Goal: Task Accomplishment & Management: Use online tool/utility

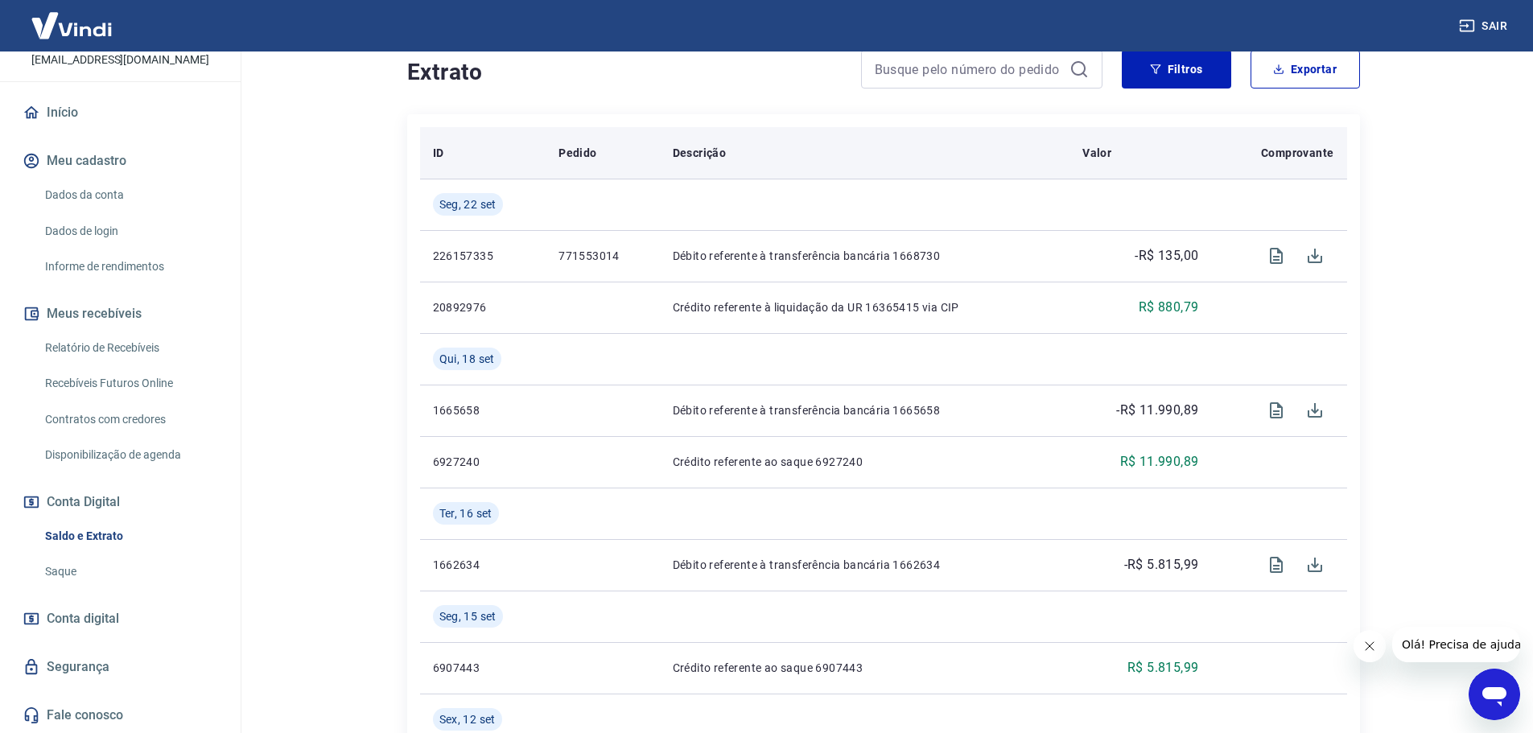
scroll to position [324, 0]
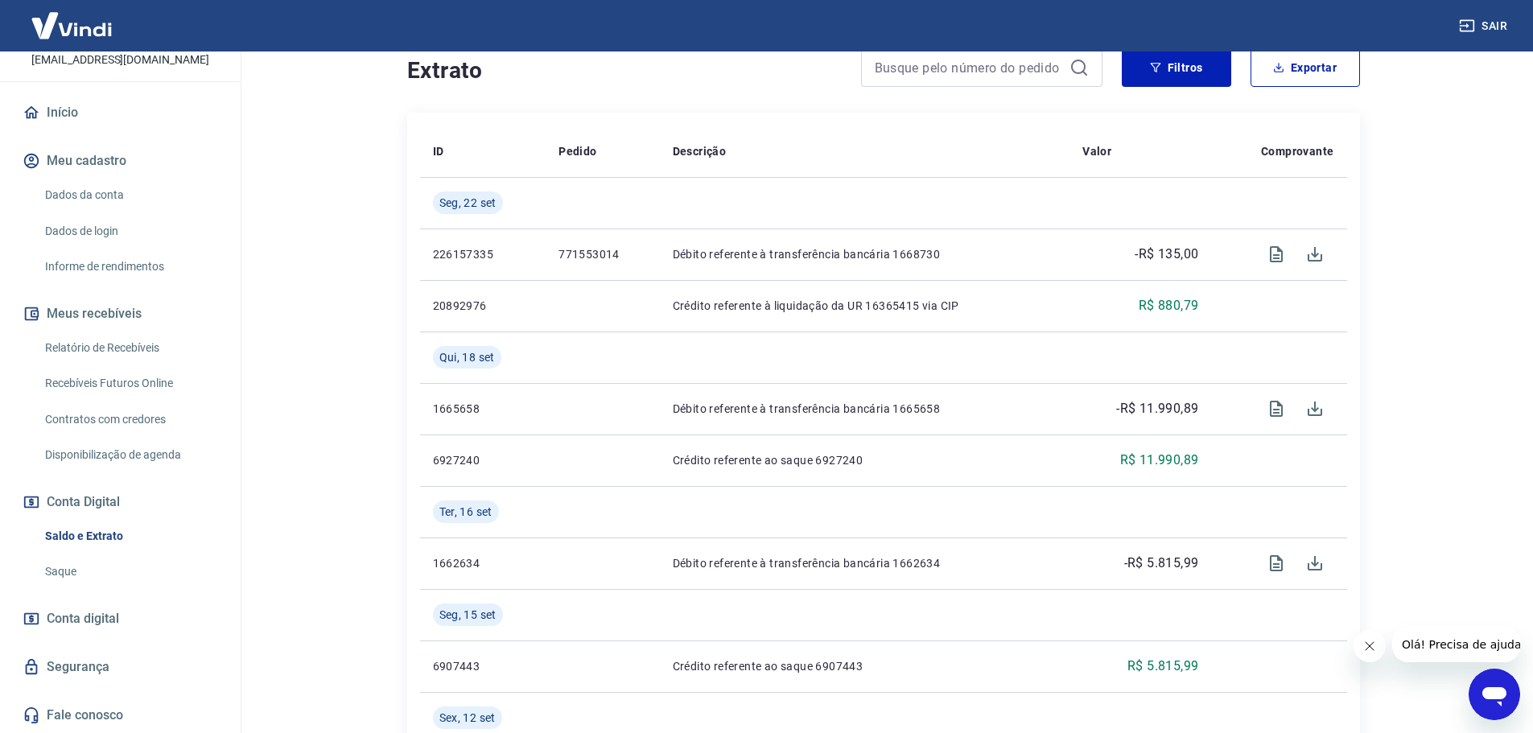
click at [128, 352] on link "Relatório de Recebíveis" at bounding box center [130, 348] width 183 height 33
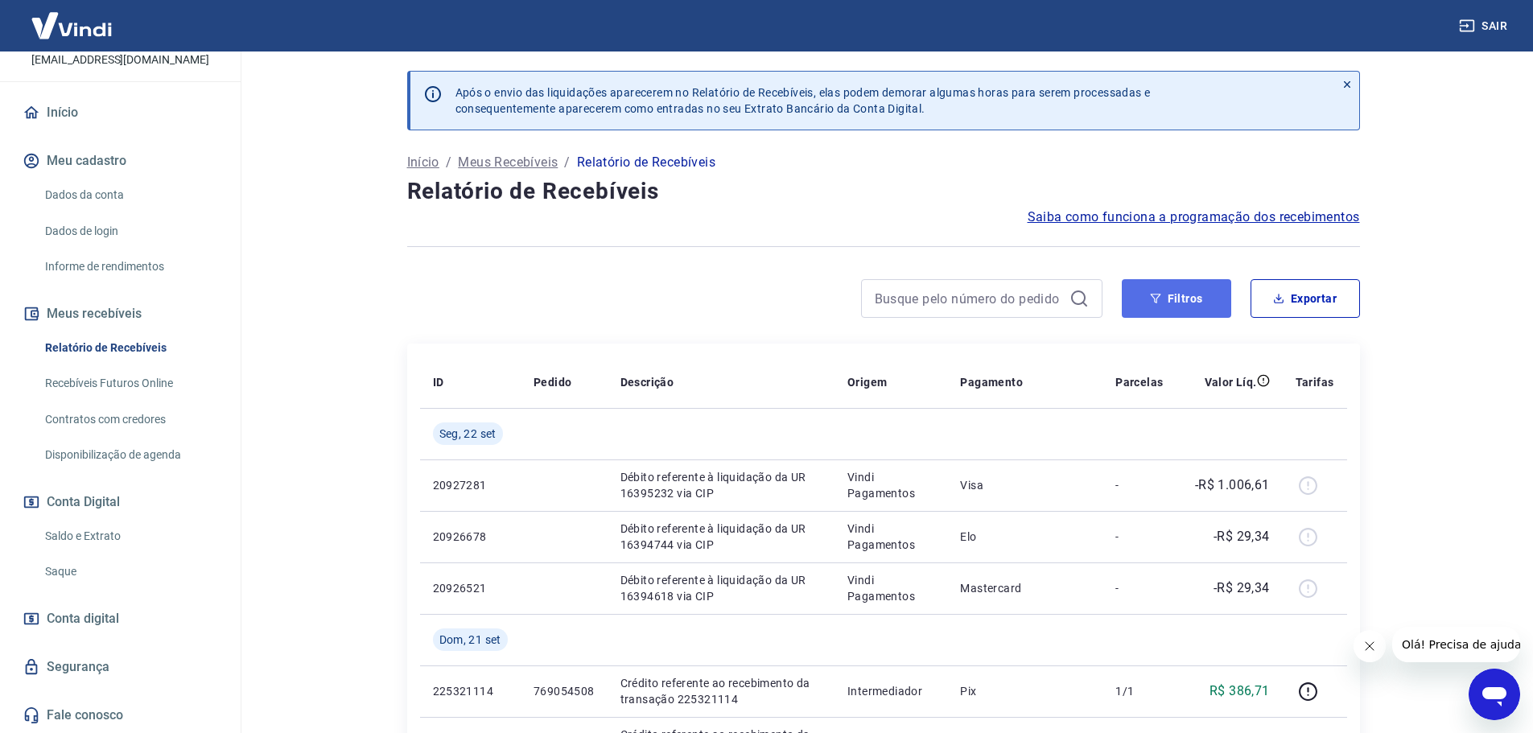
click at [1196, 289] on button "Filtros" at bounding box center [1176, 298] width 109 height 39
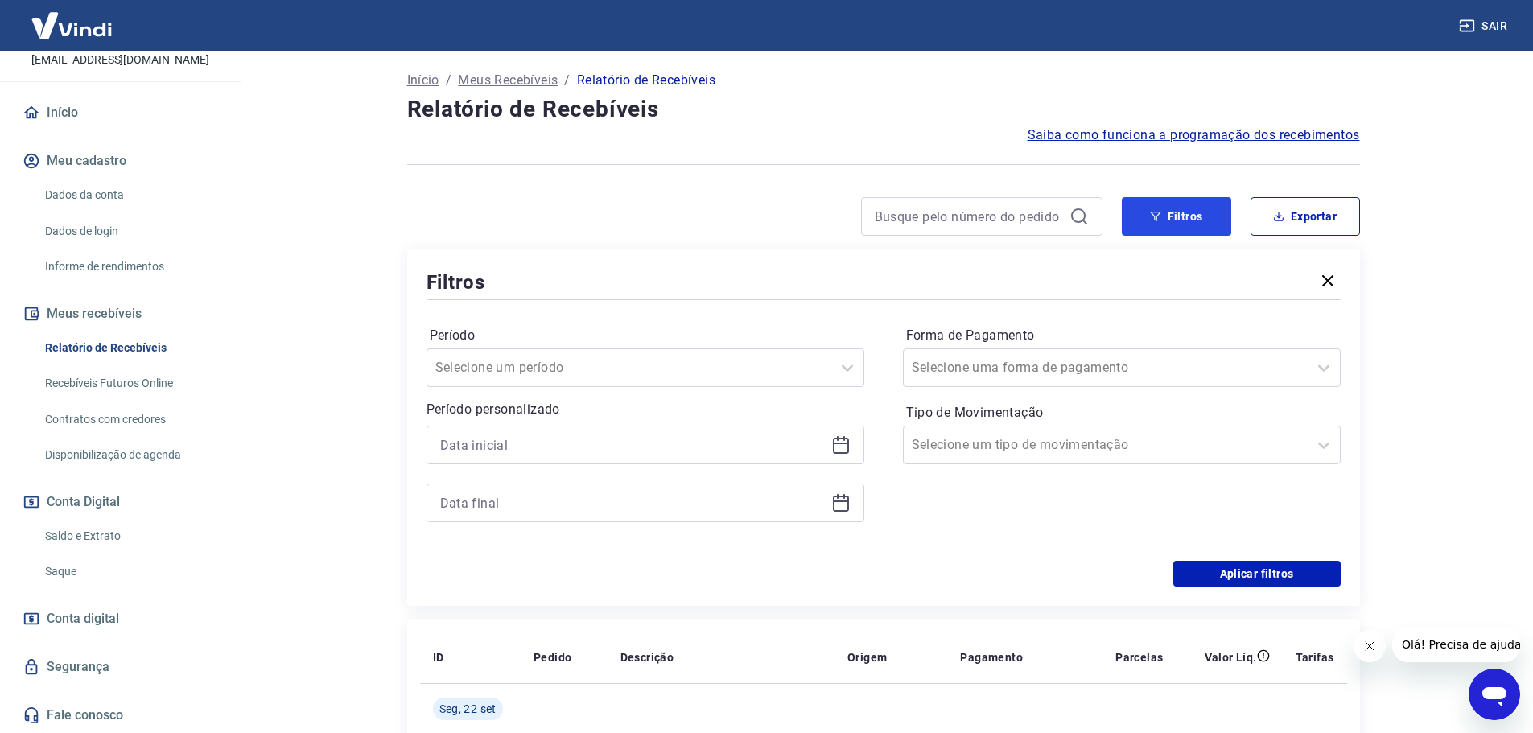
scroll to position [161, 0]
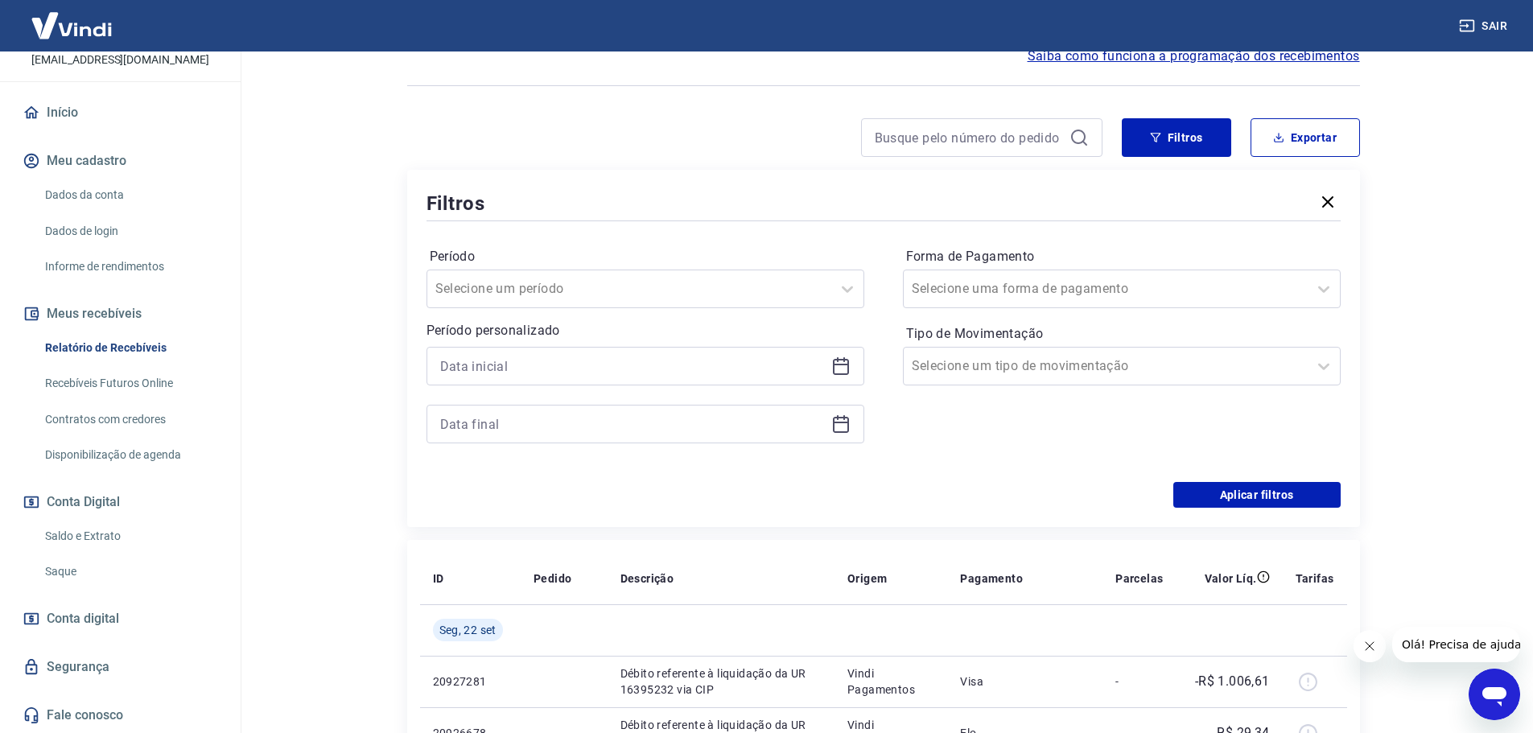
click at [840, 370] on icon at bounding box center [840, 366] width 19 height 19
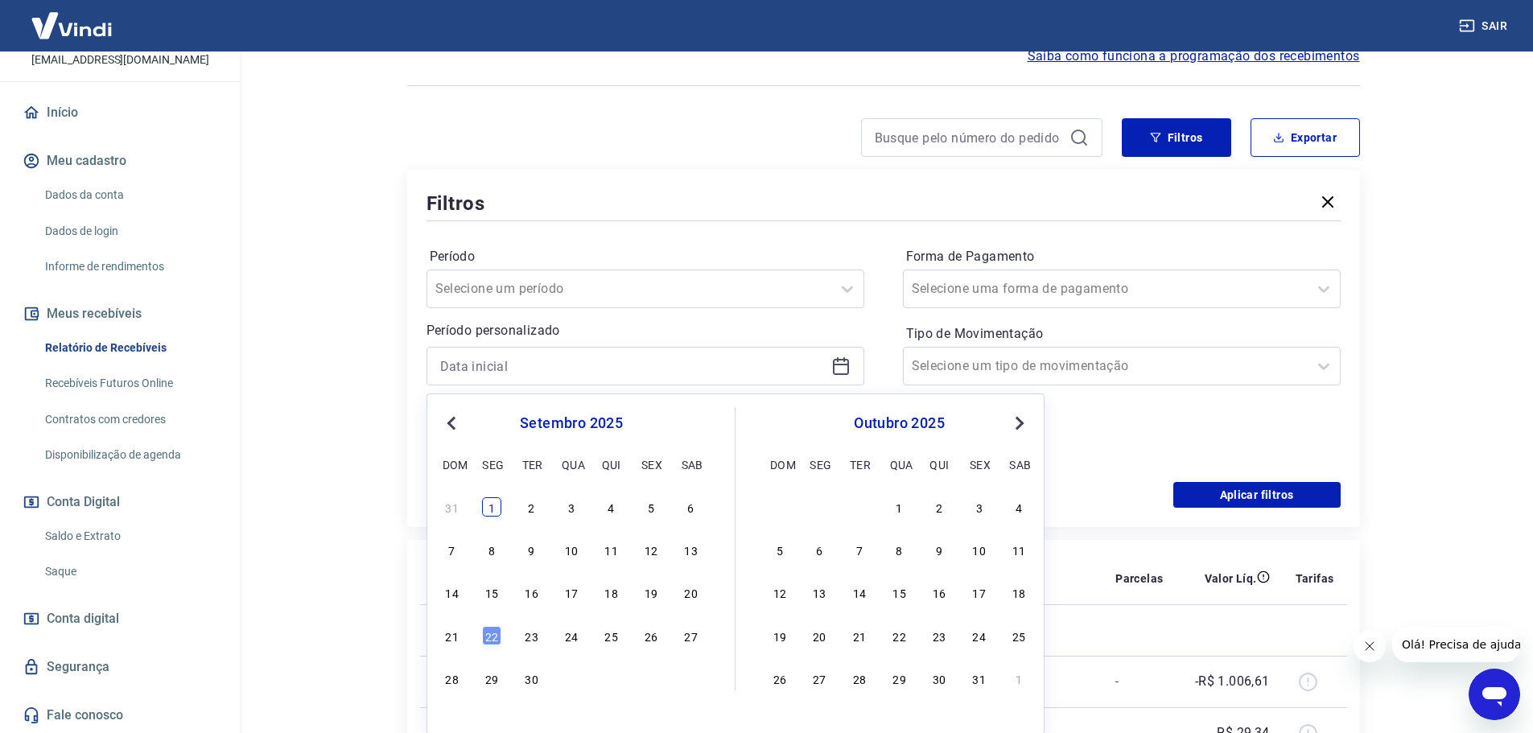
click at [493, 511] on div "1" at bounding box center [491, 506] width 19 height 19
type input "01/09/2025"
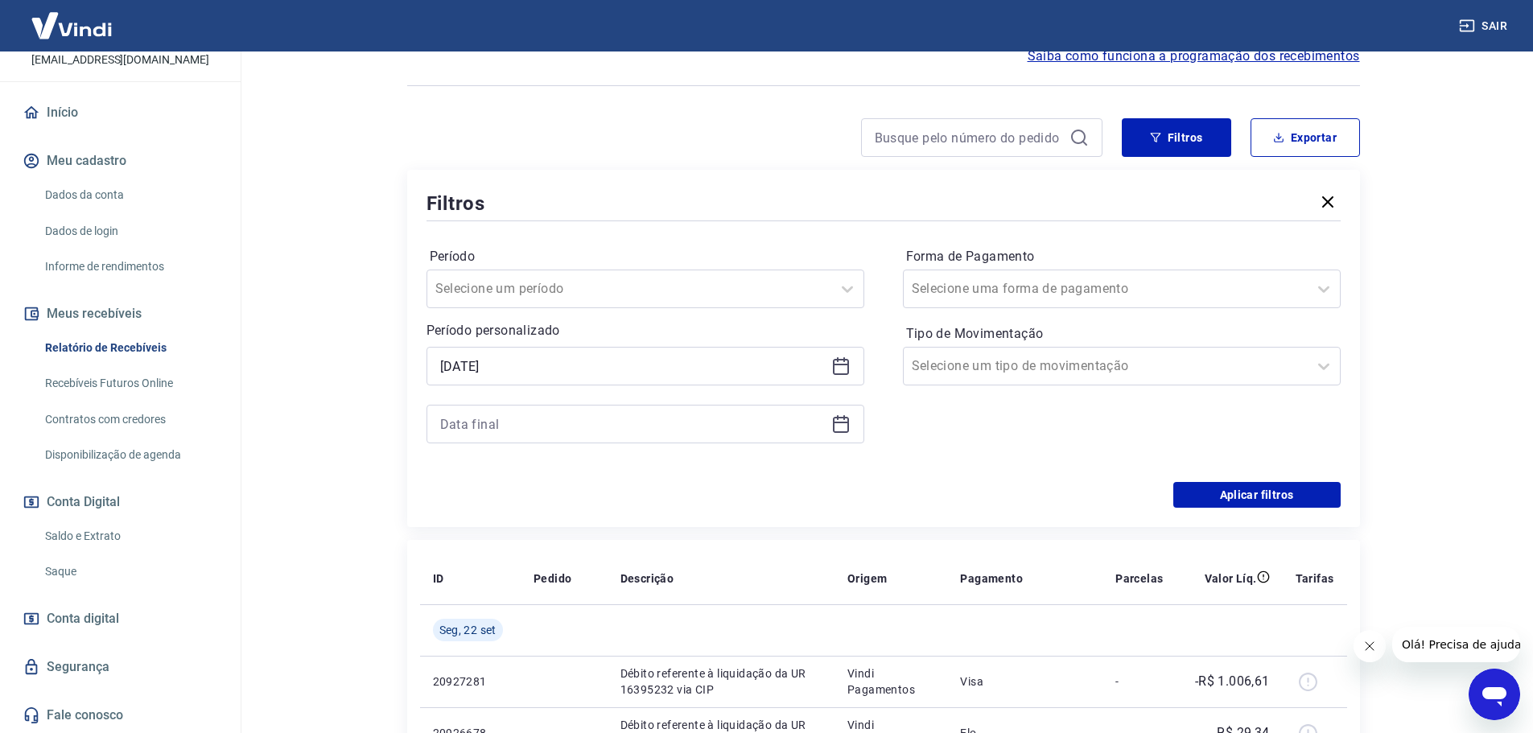
click at [848, 423] on icon at bounding box center [841, 425] width 16 height 16
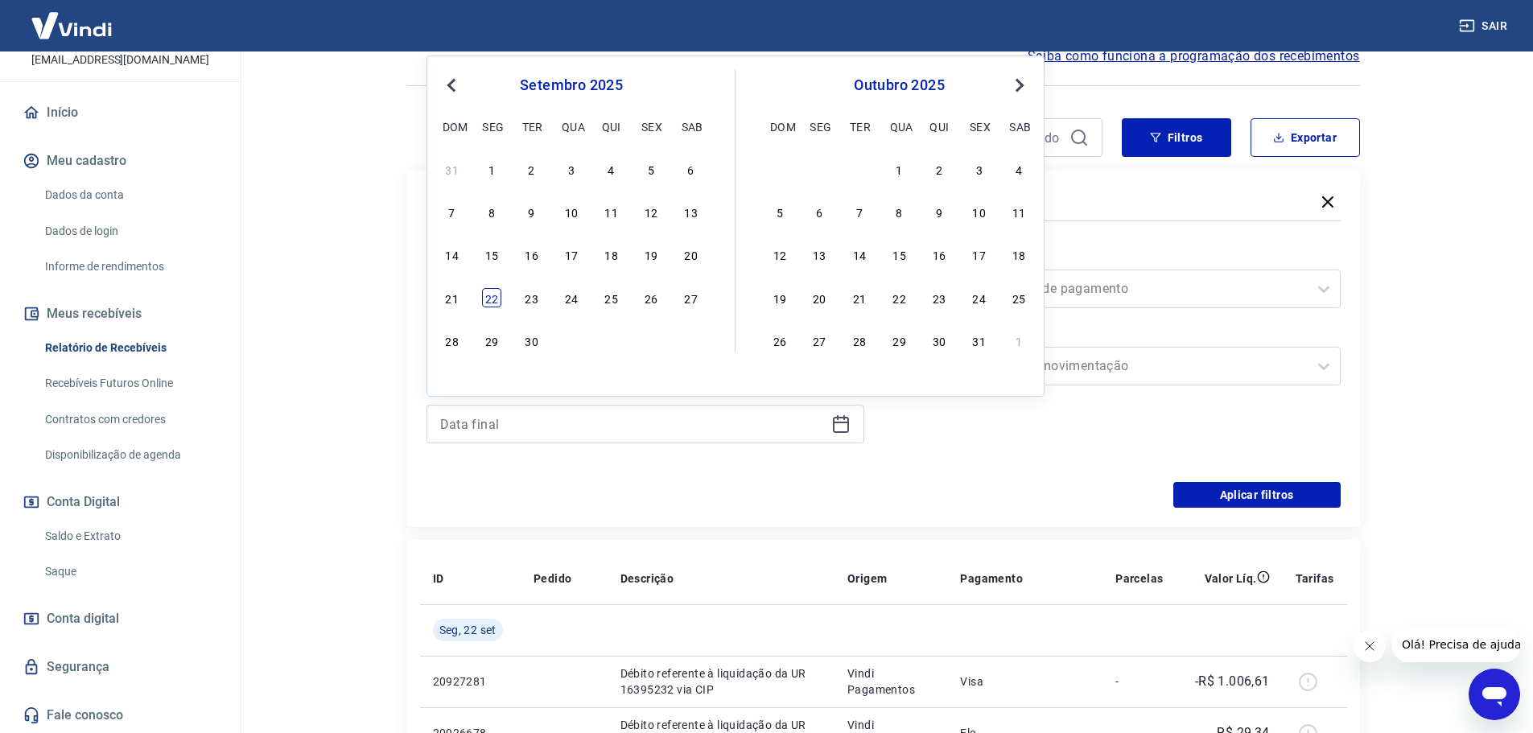
click at [484, 300] on div "22" at bounding box center [491, 297] width 19 height 19
type input "22/09/2025"
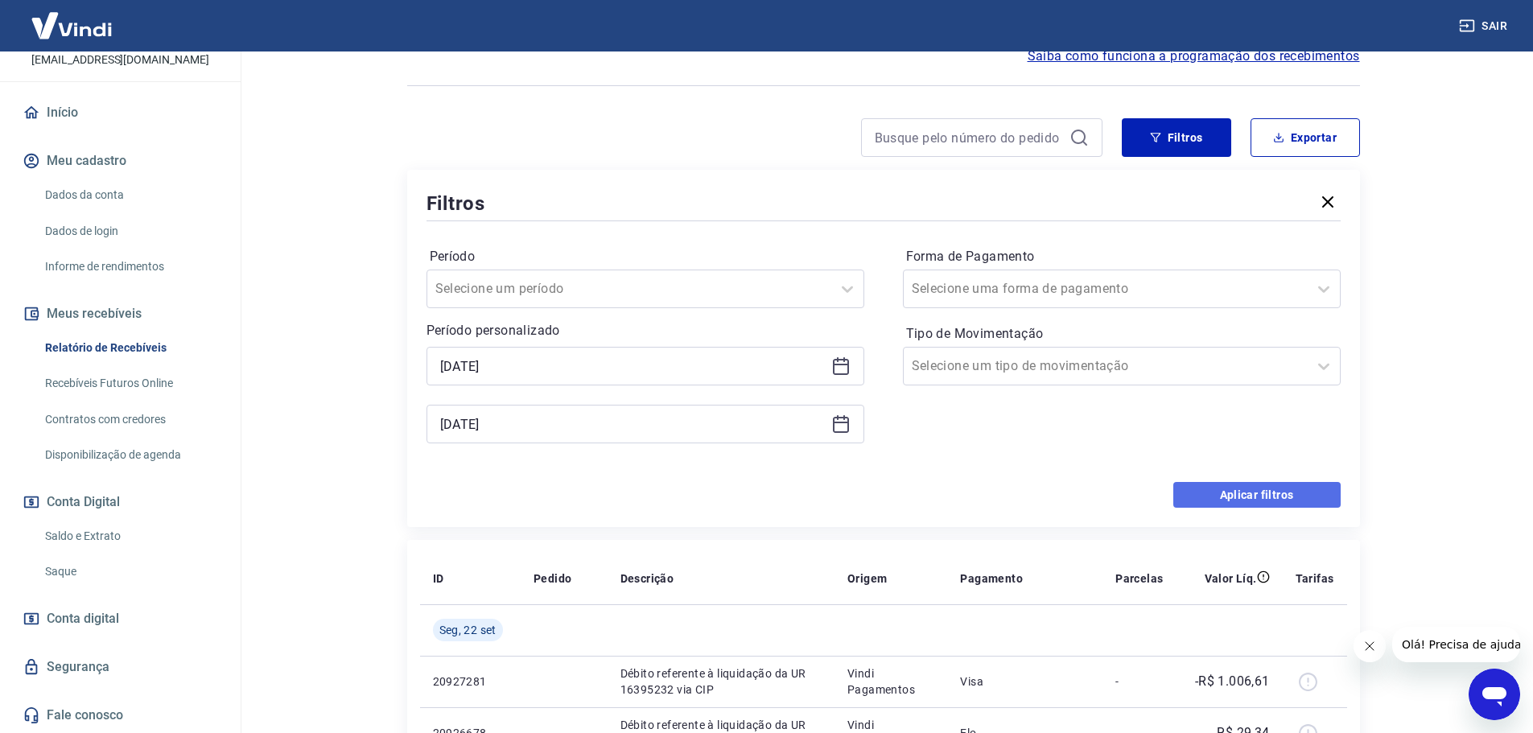
click at [1279, 493] on button "Aplicar filtros" at bounding box center [1256, 495] width 167 height 26
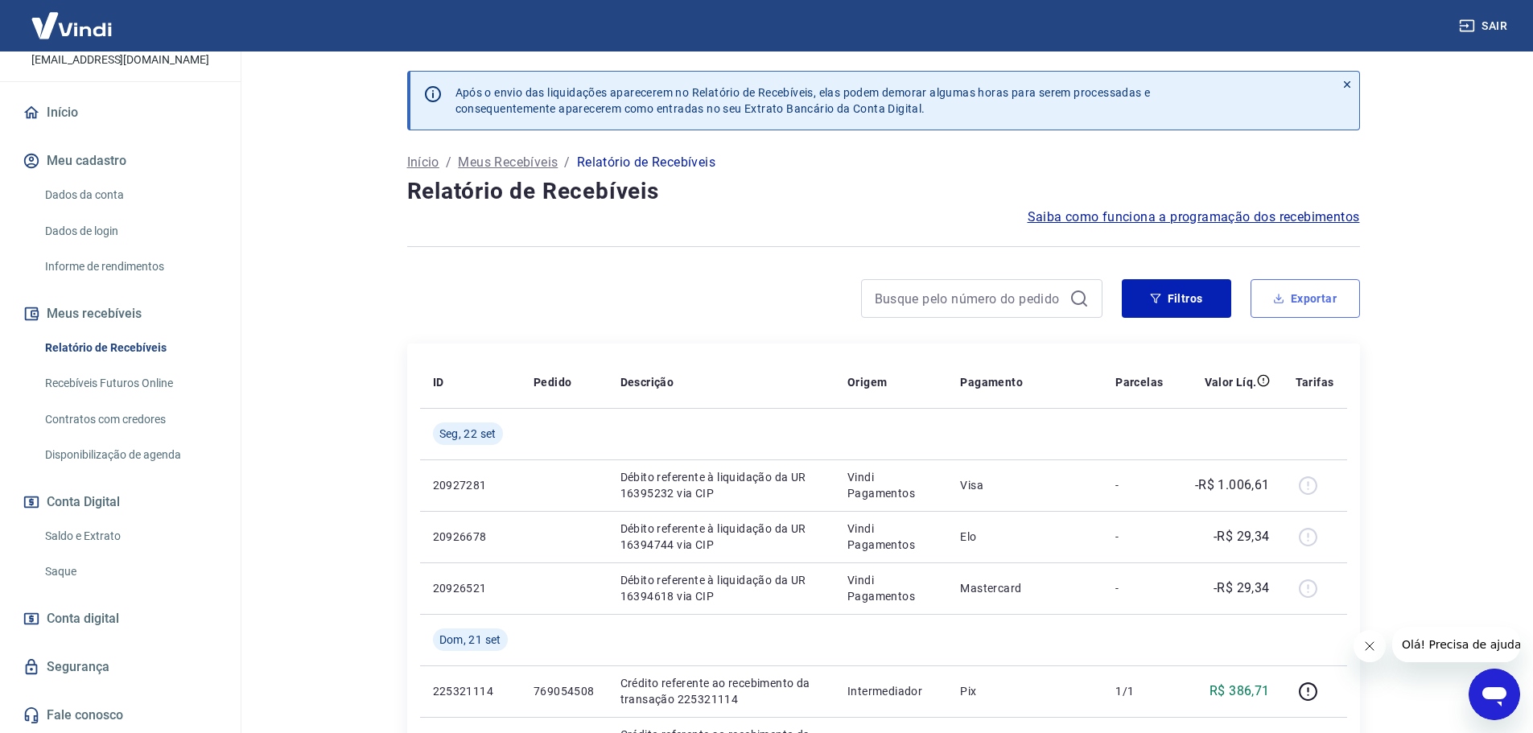
click at [1282, 306] on button "Exportar" at bounding box center [1305, 298] width 109 height 39
type input "01/09/2025"
type input "22/09/2025"
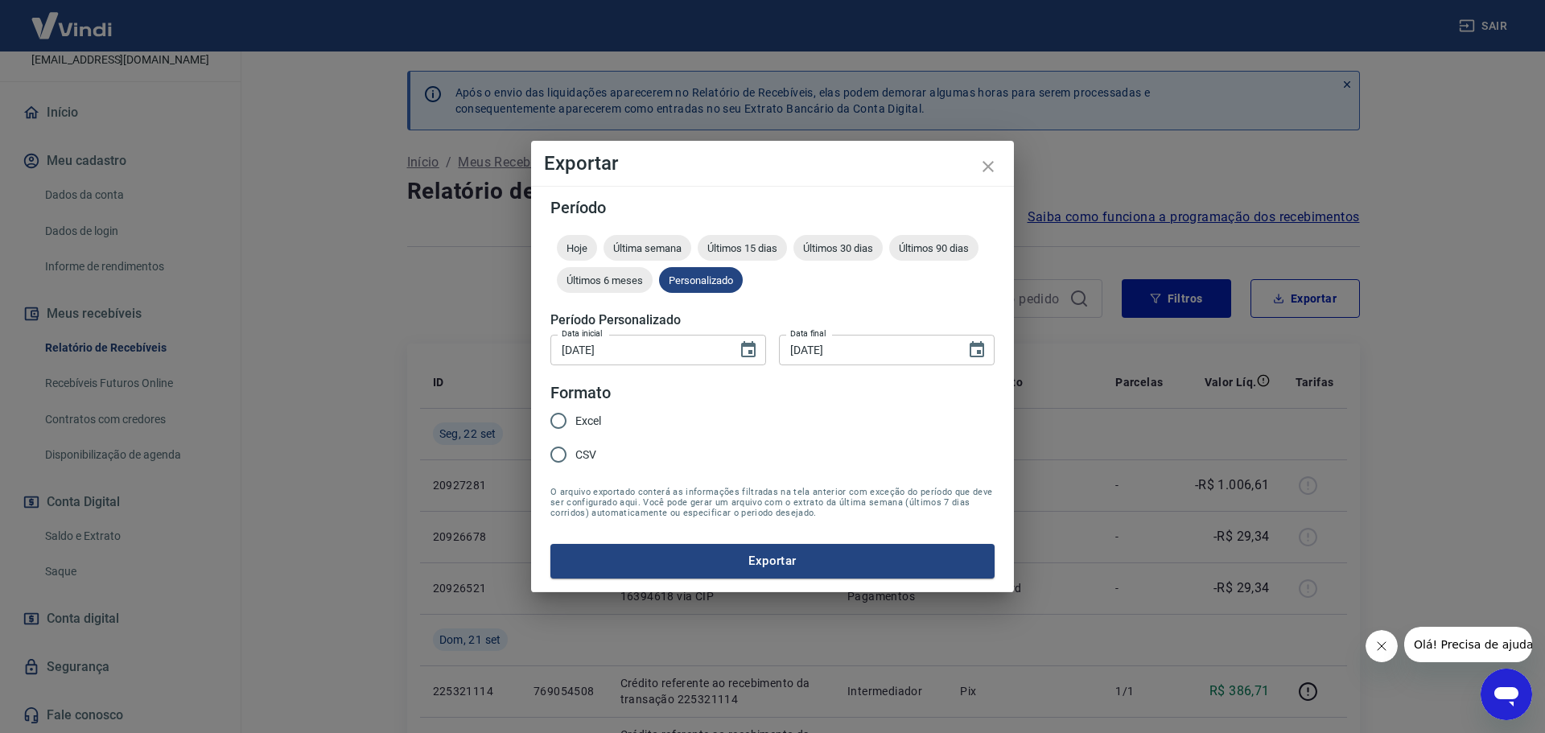
click at [569, 414] on input "Excel" at bounding box center [559, 421] width 34 height 34
radio input "true"
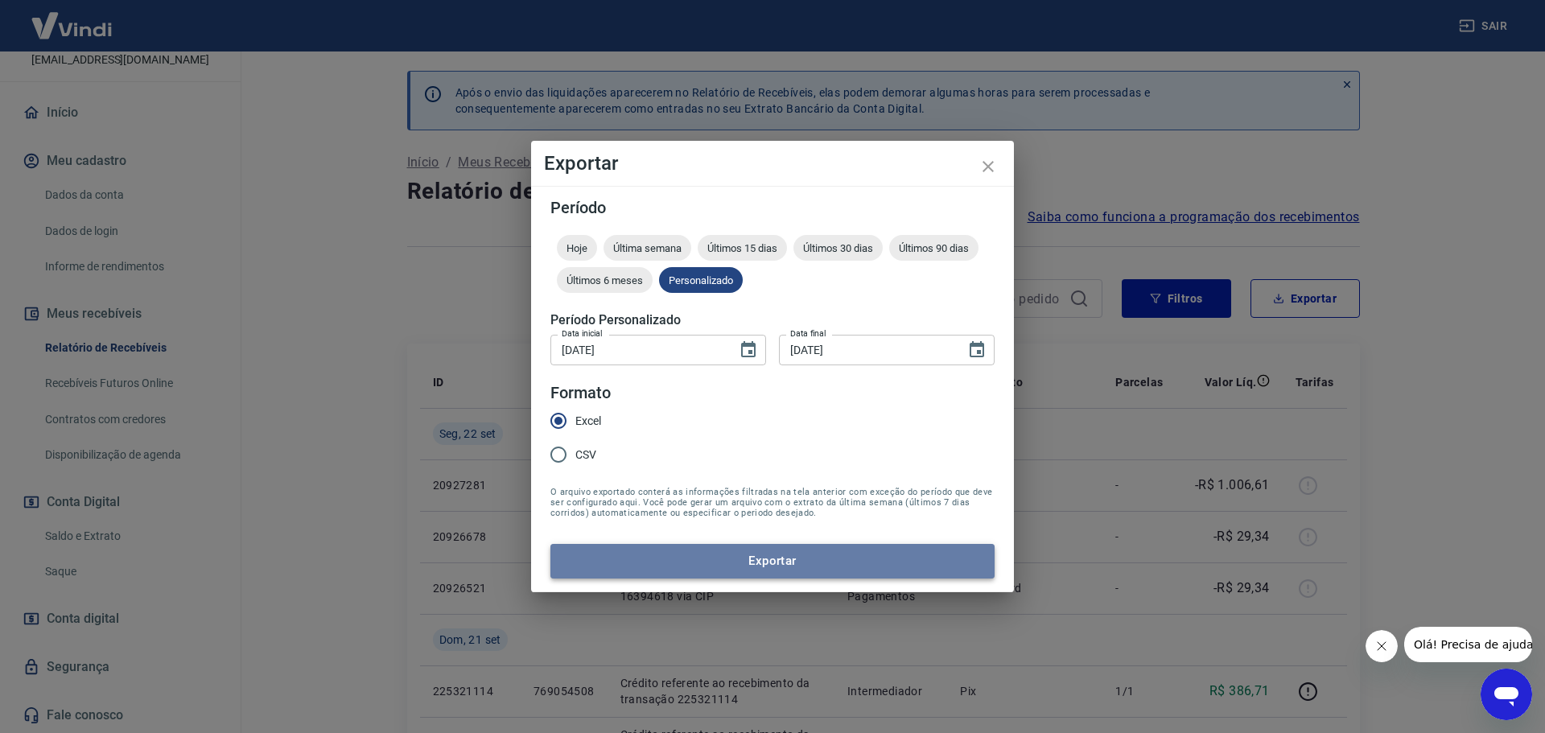
click at [719, 568] on button "Exportar" at bounding box center [772, 561] width 444 height 34
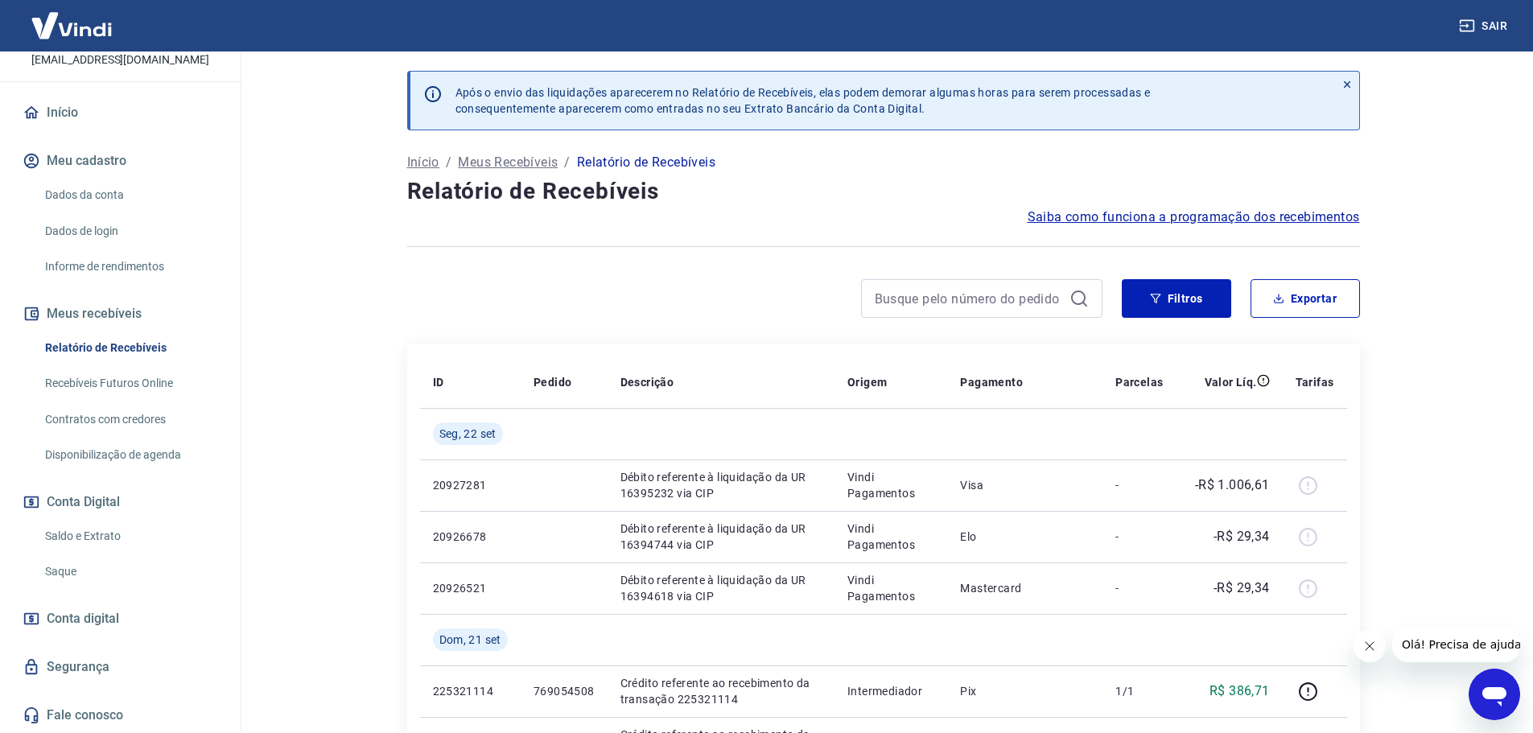
click at [132, 536] on link "Saldo e Extrato" at bounding box center [130, 536] width 183 height 33
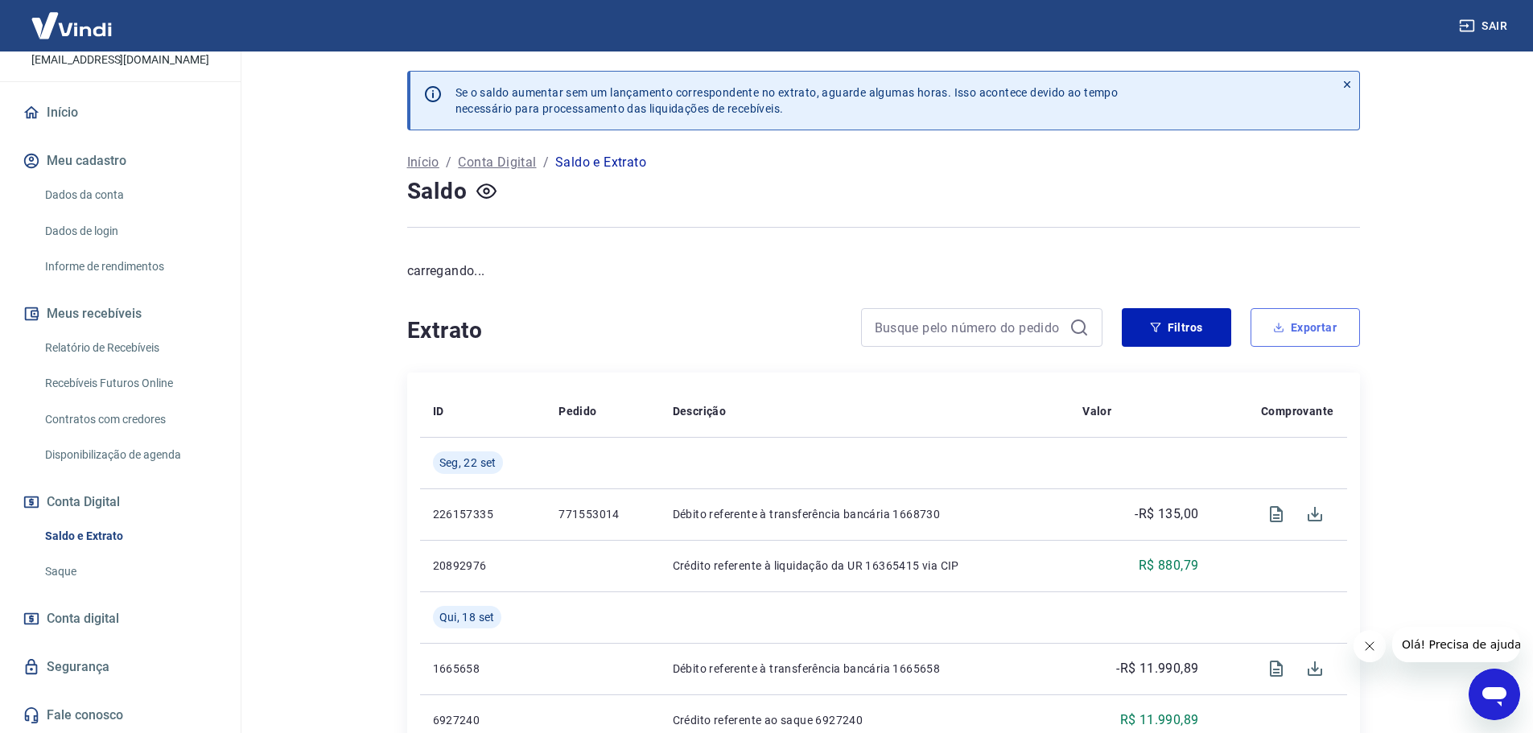
click at [1317, 336] on button "Exportar" at bounding box center [1305, 327] width 109 height 39
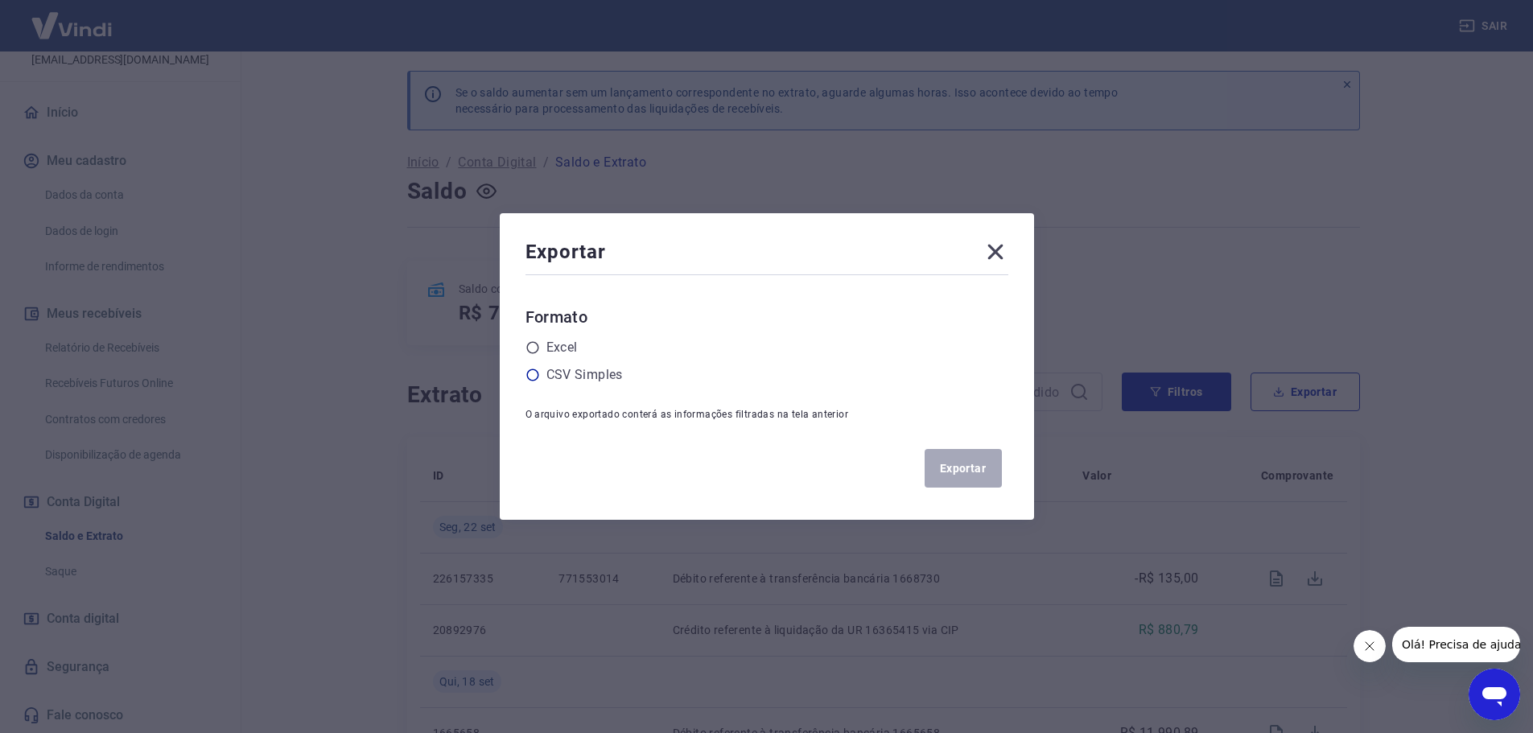
click at [556, 379] on label "CSV Simples" at bounding box center [584, 374] width 76 height 19
click at [0, 0] on input "radio" at bounding box center [0, 0] width 0 height 0
click at [987, 253] on div "Exportar" at bounding box center [767, 255] width 483 height 32
click at [996, 251] on icon at bounding box center [996, 252] width 26 height 26
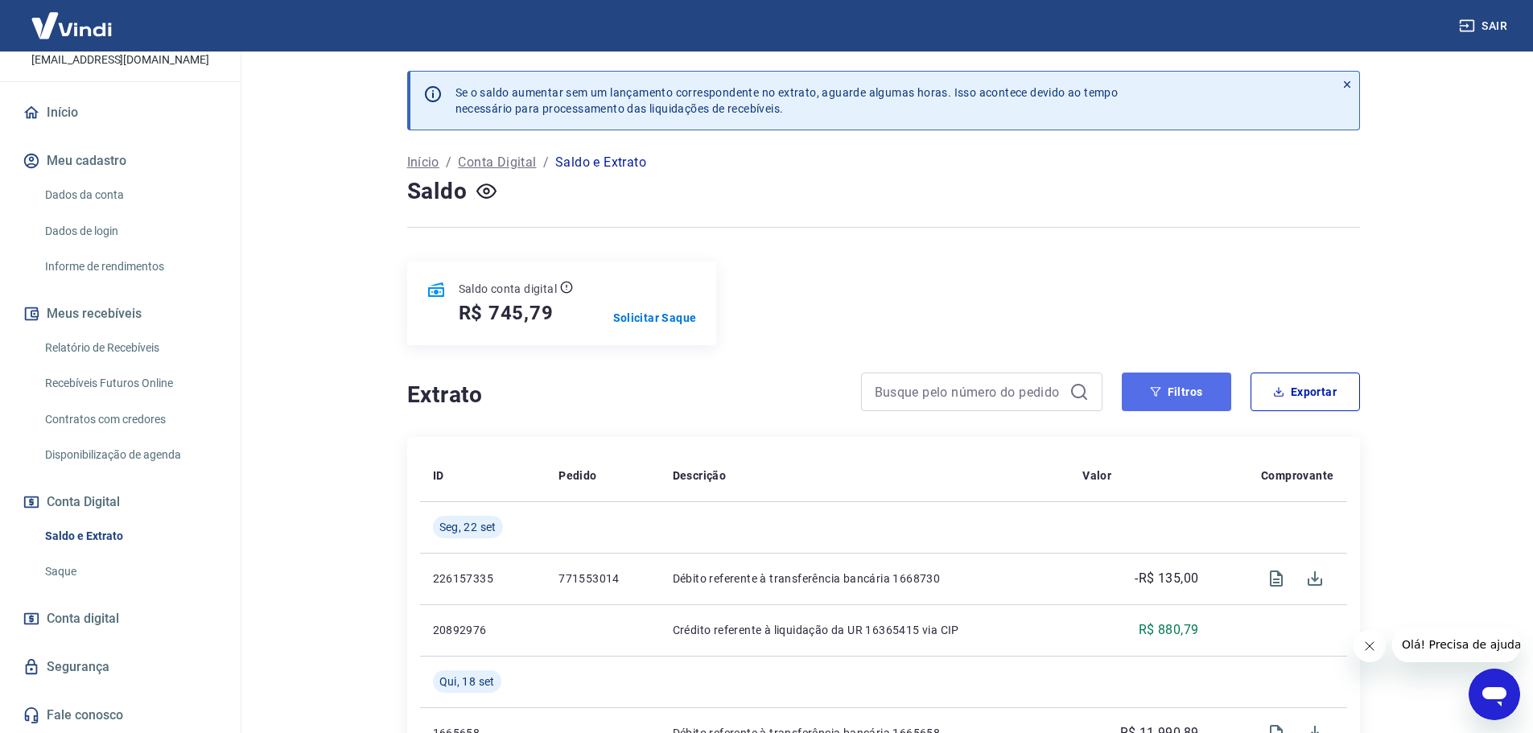
click at [1205, 387] on button "Filtros" at bounding box center [1176, 392] width 109 height 39
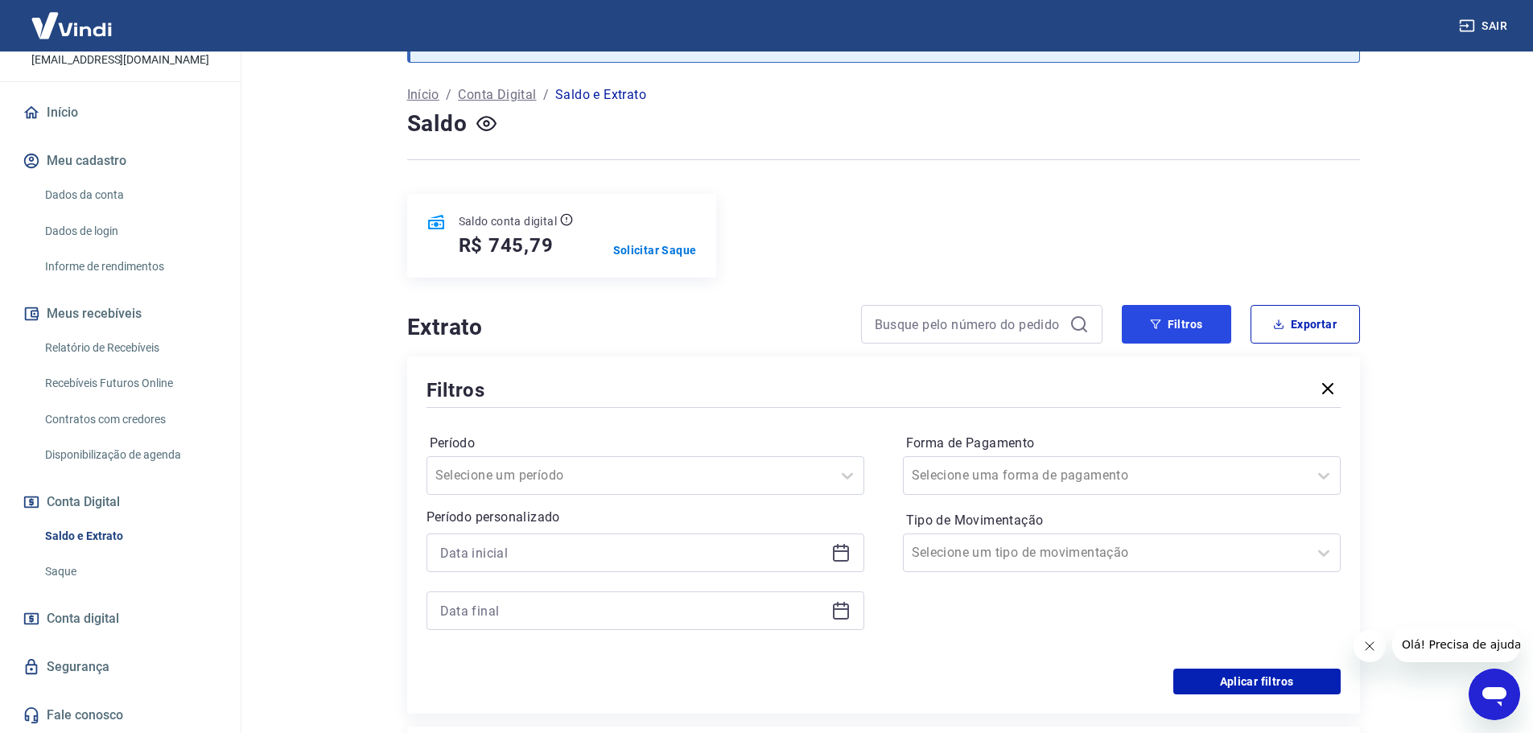
scroll to position [161, 0]
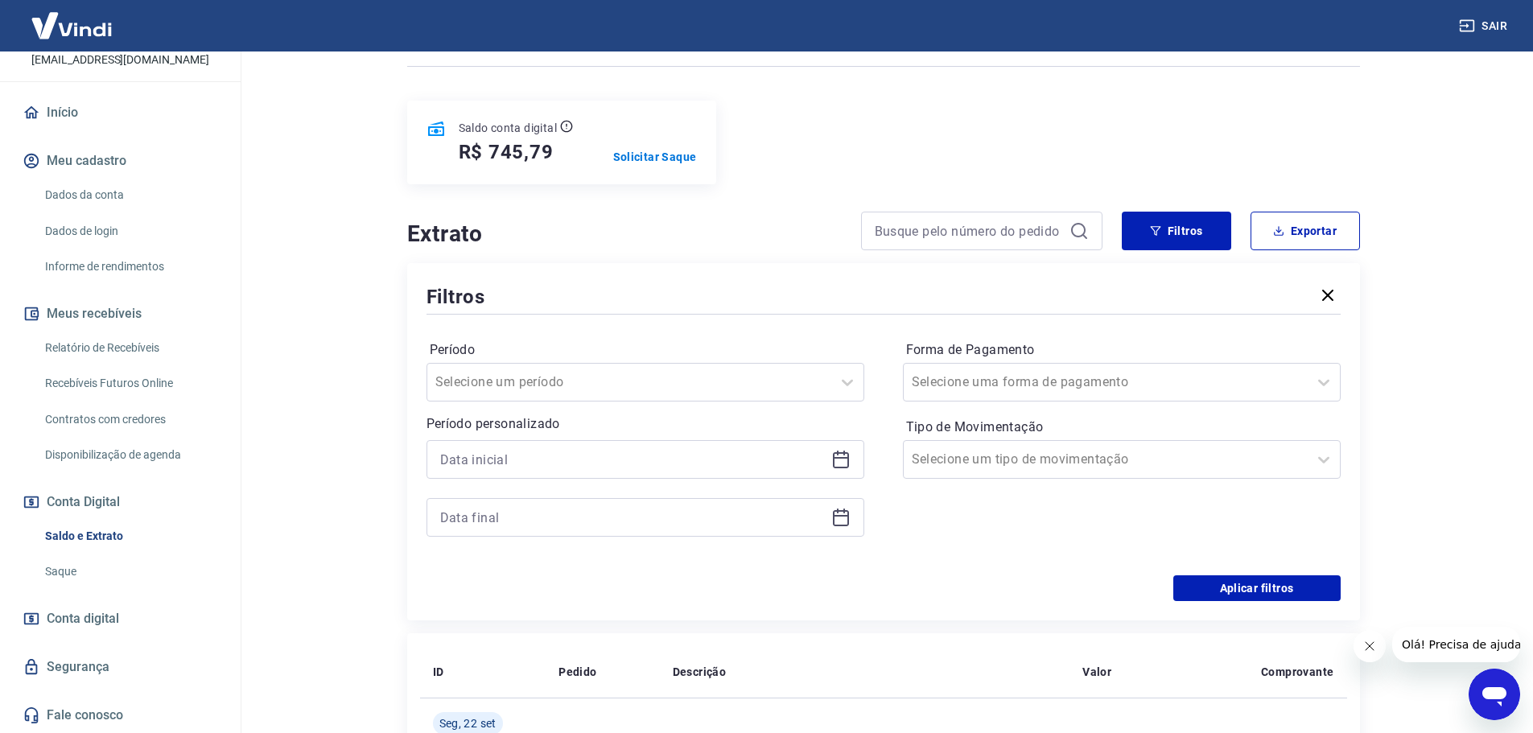
click at [844, 467] on icon at bounding box center [841, 460] width 16 height 16
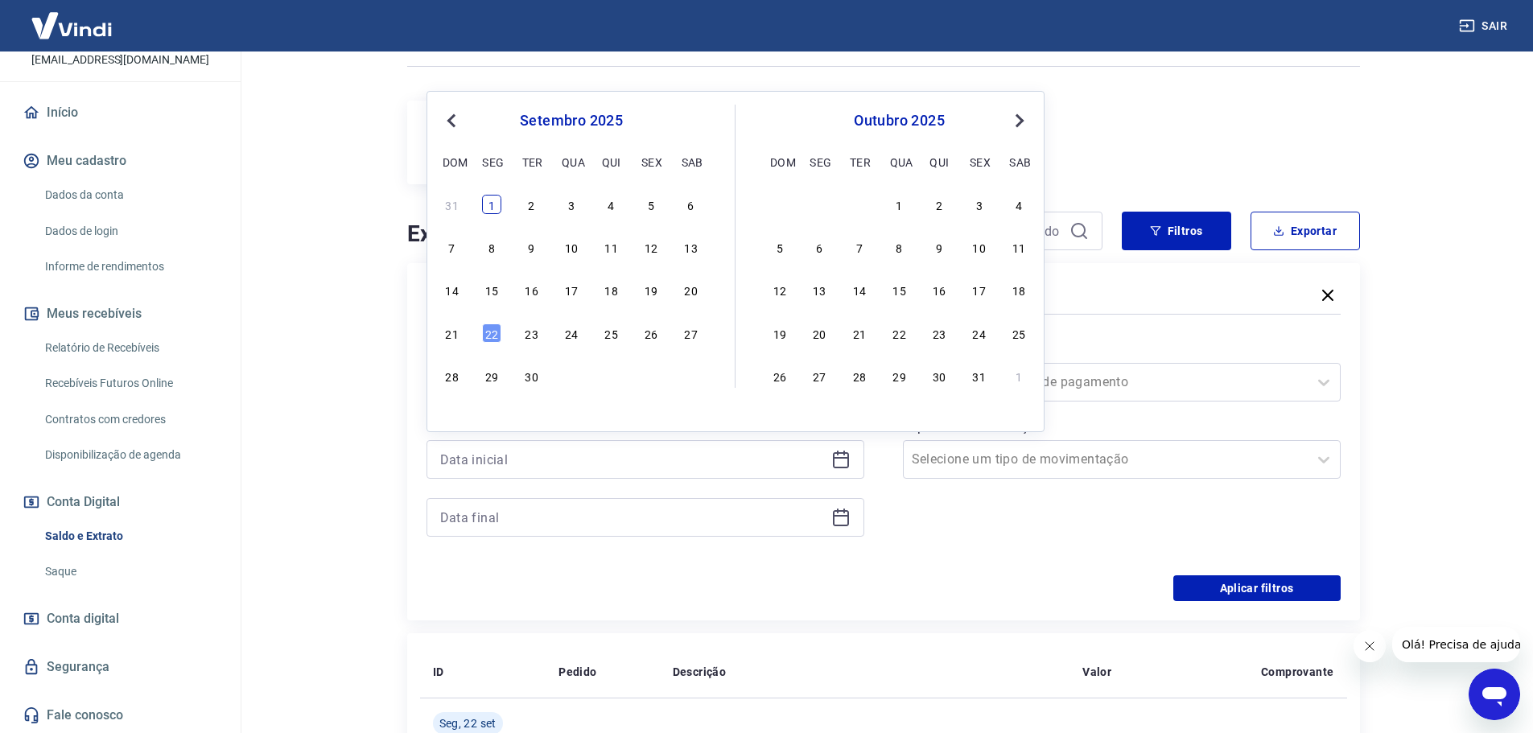
click at [488, 215] on div "31 1 2 3 4 5 6" at bounding box center [571, 203] width 262 height 23
click at [487, 210] on div "1" at bounding box center [491, 204] width 19 height 19
type input "01/09/2025"
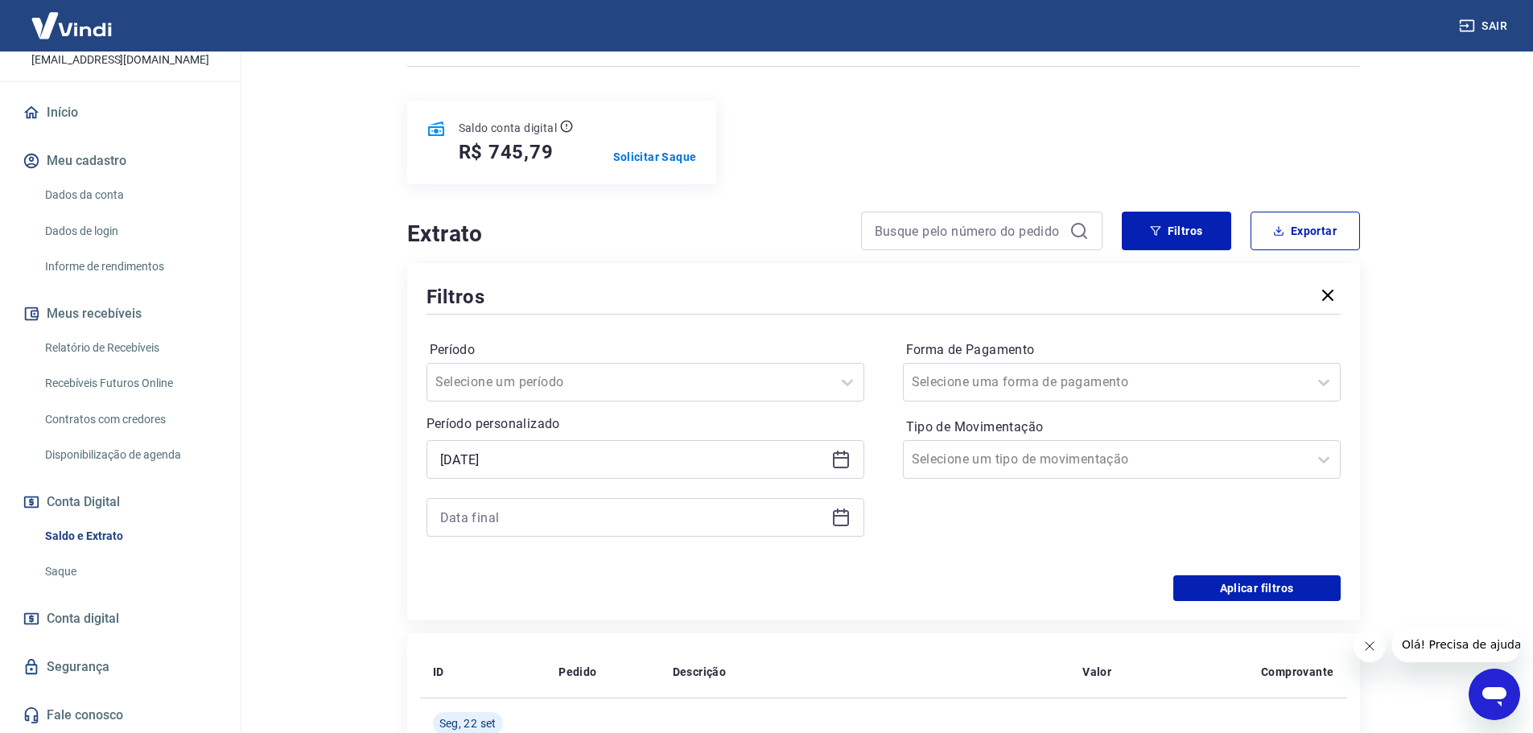
click at [838, 521] on icon at bounding box center [840, 517] width 19 height 19
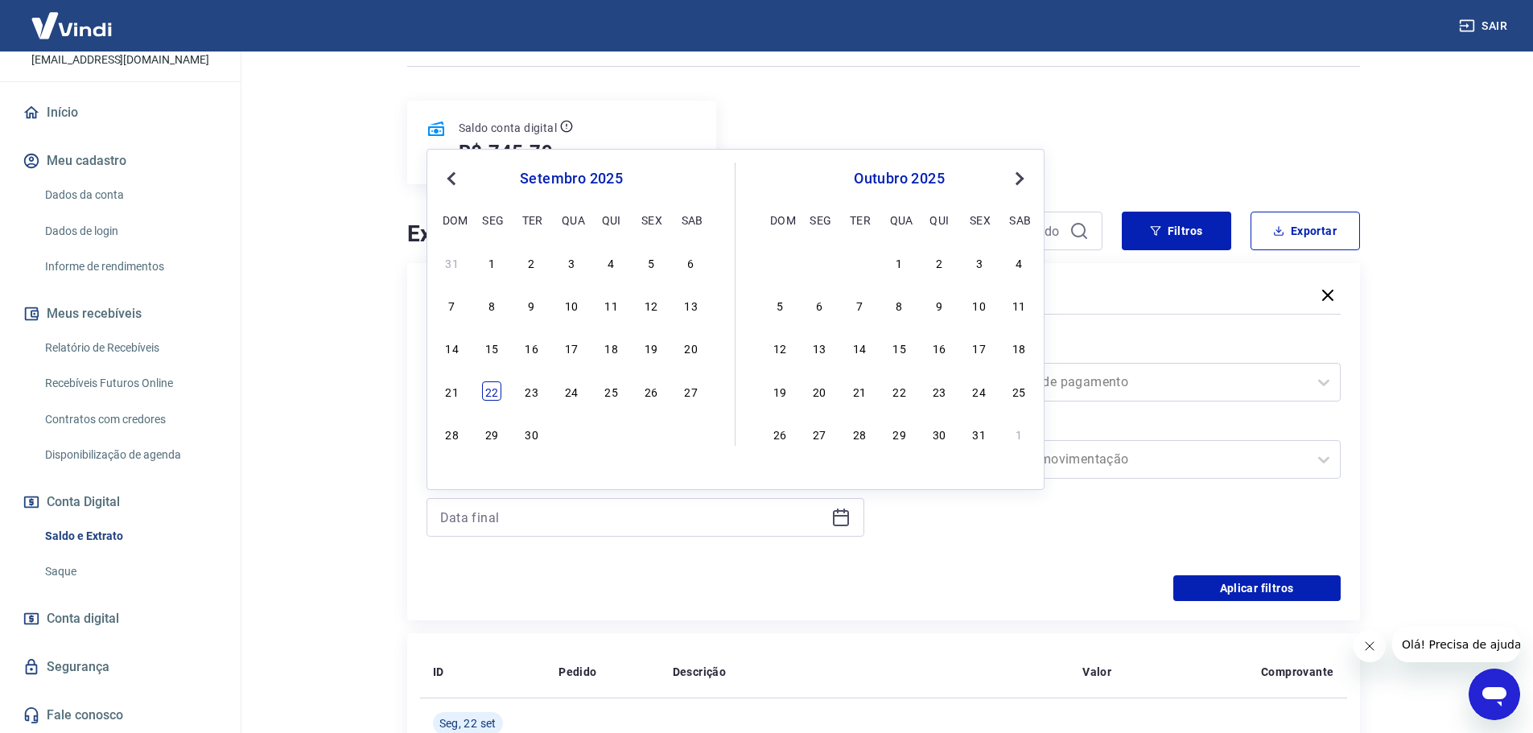
click at [490, 400] on div "22" at bounding box center [491, 390] width 19 height 19
type input "22/09/2025"
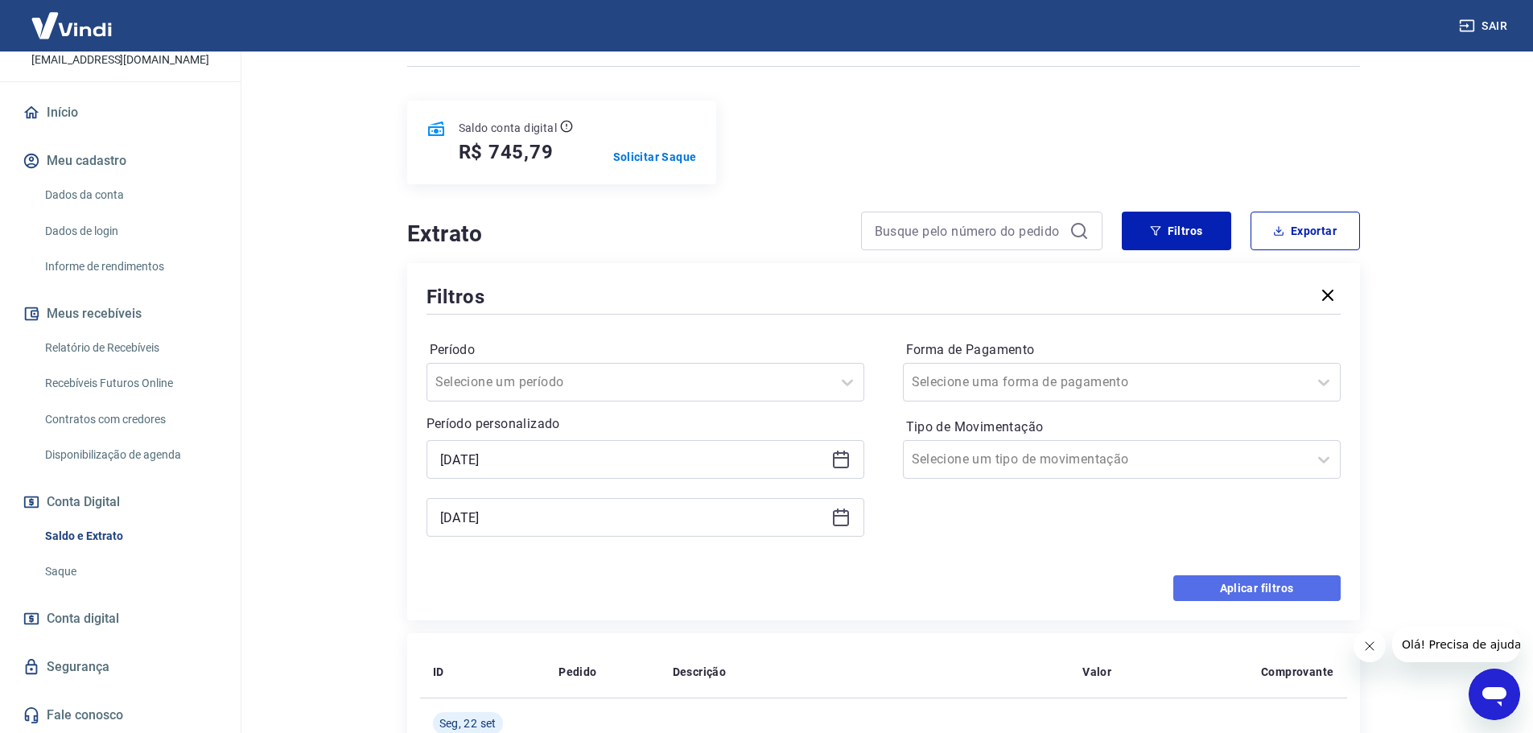
click at [1264, 587] on button "Aplicar filtros" at bounding box center [1256, 588] width 167 height 26
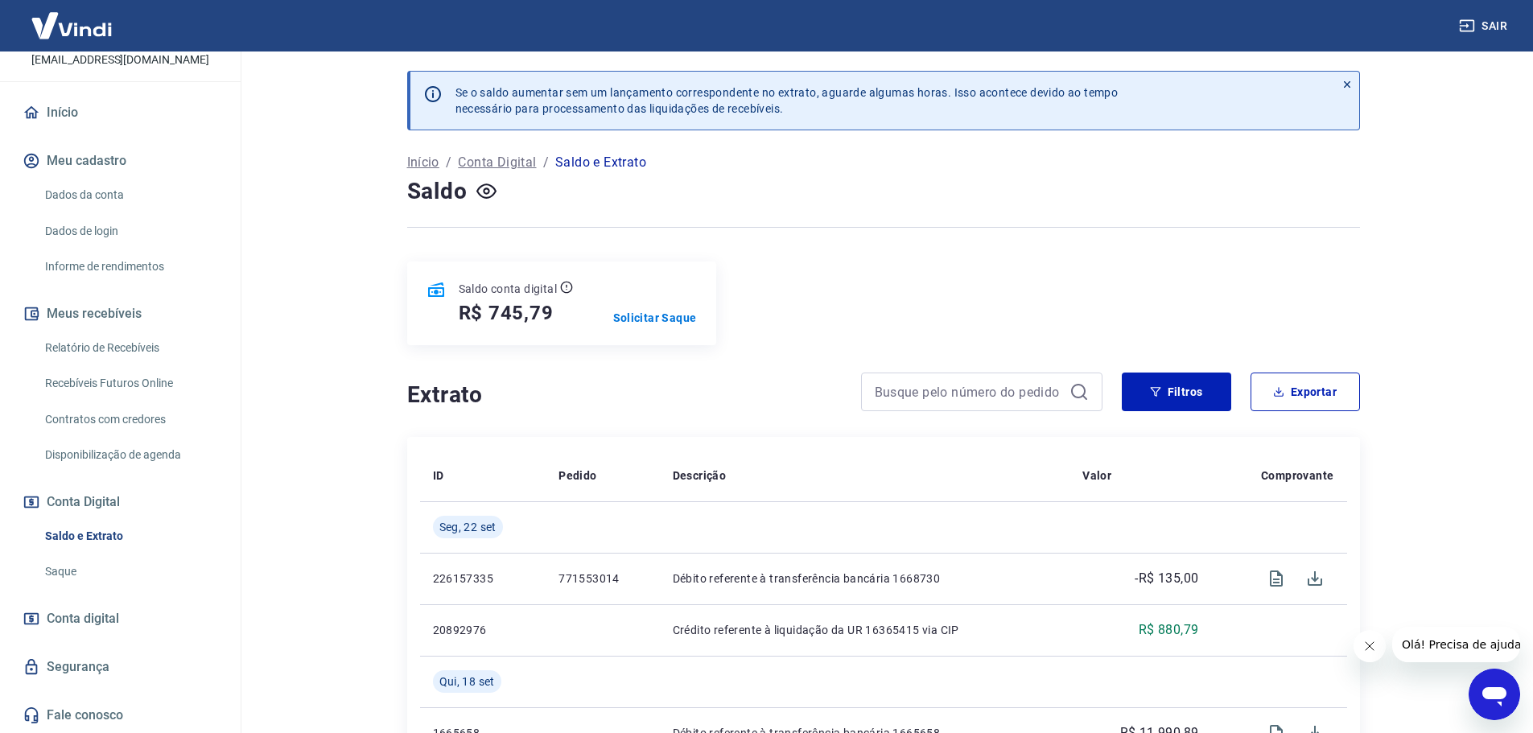
drag, startPoint x: 1416, startPoint y: 283, endPoint x: 1416, endPoint y: 359, distance: 75.6
click at [1416, 285] on main "Se o saldo aumentar sem um lançamento correspondente no extrato, aguarde alguma…" at bounding box center [883, 393] width 1300 height 682
click at [1173, 398] on button "Filtros" at bounding box center [1176, 392] width 109 height 39
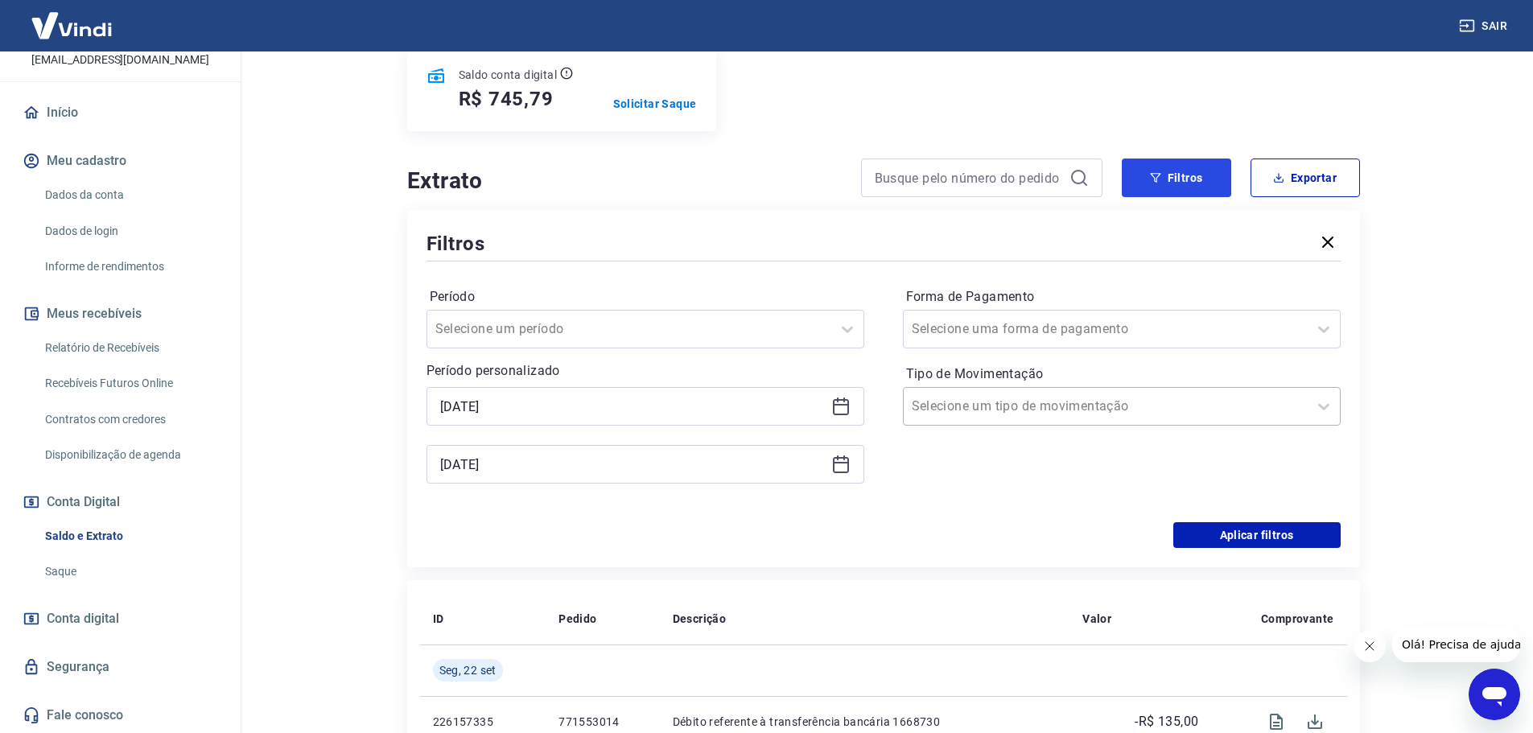
scroll to position [241, 0]
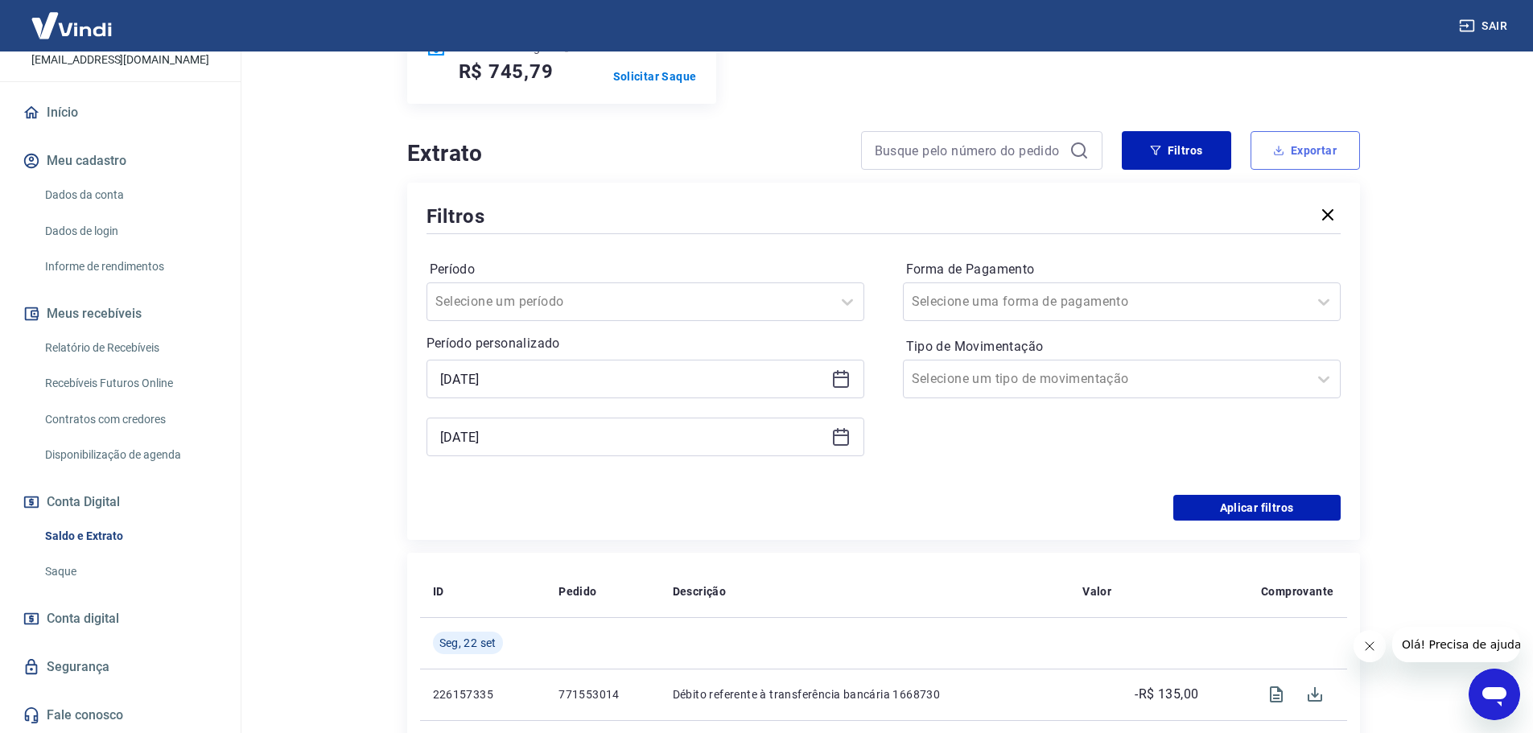
click at [1282, 159] on button "Exportar" at bounding box center [1305, 150] width 109 height 39
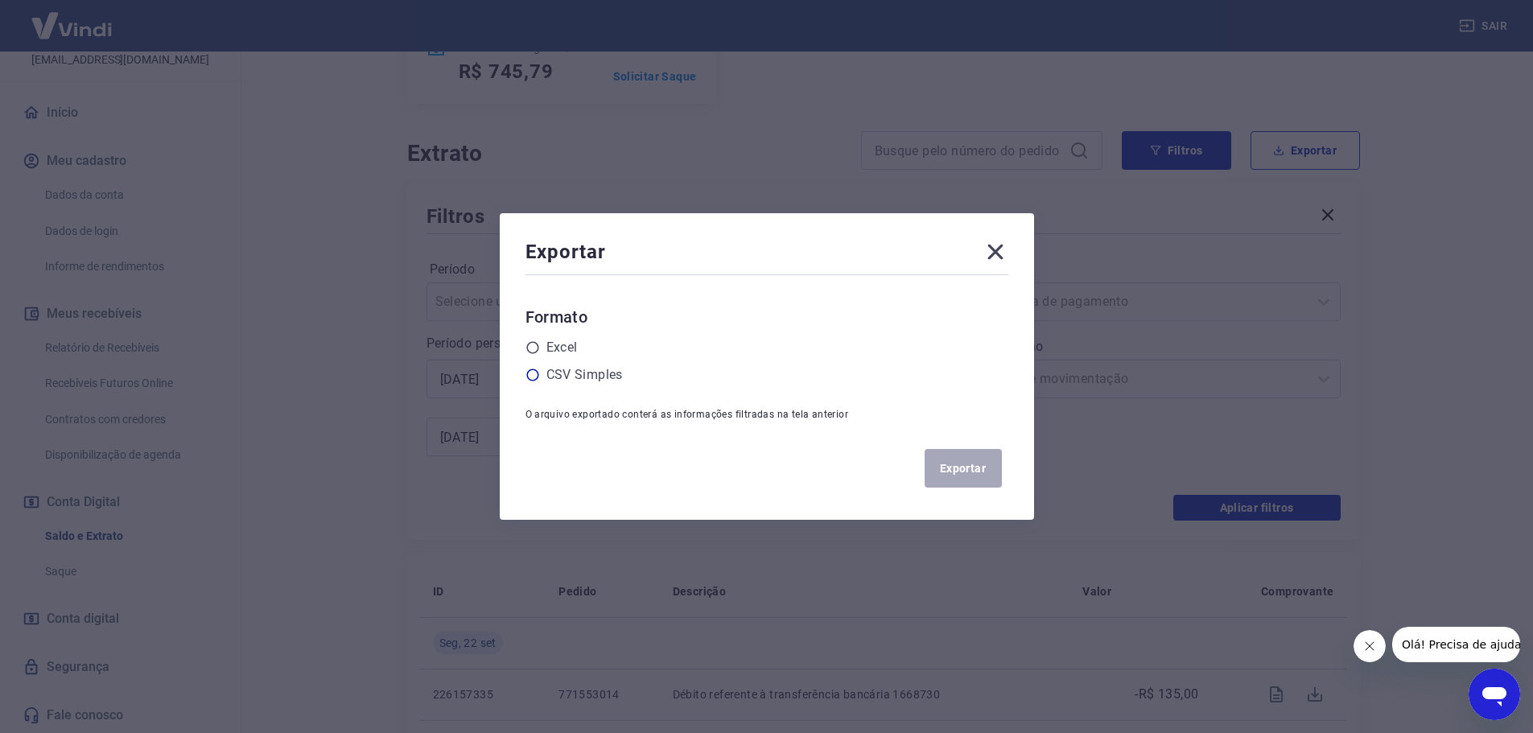
click at [602, 380] on label "CSV Simples" at bounding box center [584, 374] width 76 height 19
click at [0, 0] on input "radio" at bounding box center [0, 0] width 0 height 0
drag, startPoint x: 587, startPoint y: 347, endPoint x: 766, endPoint y: 405, distance: 188.6
click at [596, 348] on div "Excel" at bounding box center [767, 347] width 483 height 19
drag, startPoint x: 581, startPoint y: 352, endPoint x: 652, endPoint y: 367, distance: 72.5
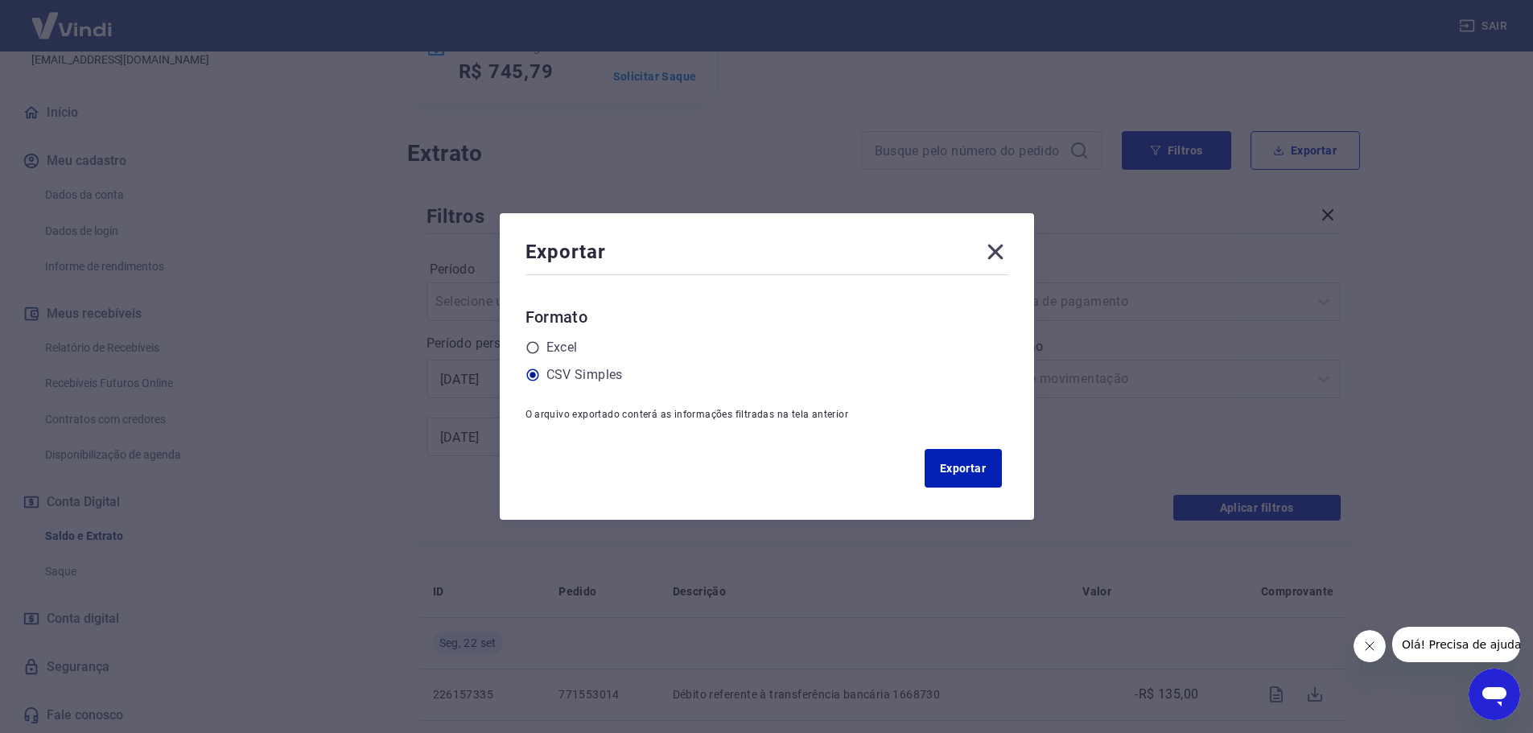
click at [578, 352] on label "Excel" at bounding box center [561, 347] width 31 height 19
click at [551, 352] on div "Excel" at bounding box center [767, 347] width 483 height 19
click at [540, 348] on icon at bounding box center [533, 347] width 14 height 14
click at [0, 0] on input "radio" at bounding box center [0, 0] width 0 height 0
click at [979, 469] on button "Exportar" at bounding box center [963, 468] width 77 height 39
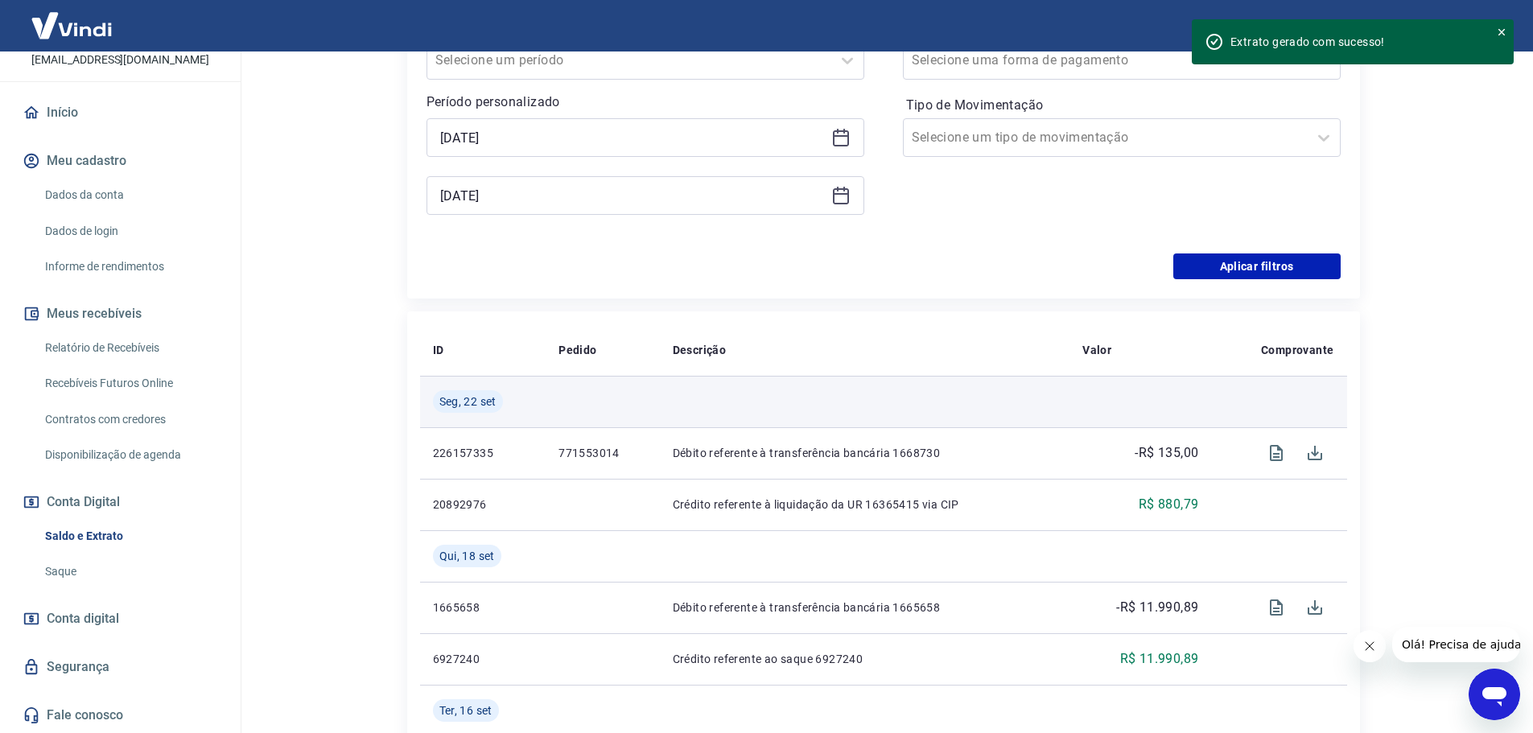
scroll to position [161, 0]
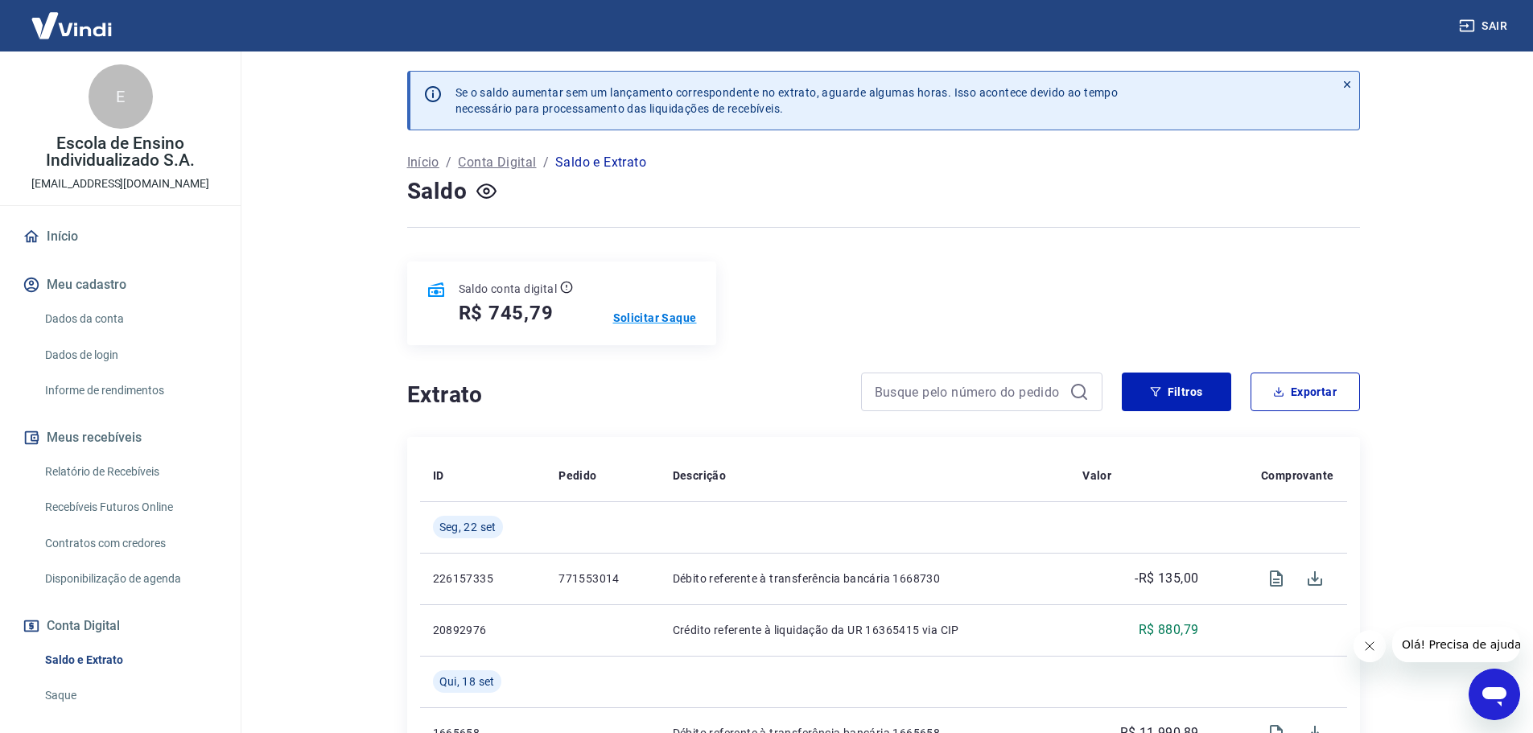
click at [658, 325] on p "Solicitar Saque" at bounding box center [655, 318] width 84 height 16
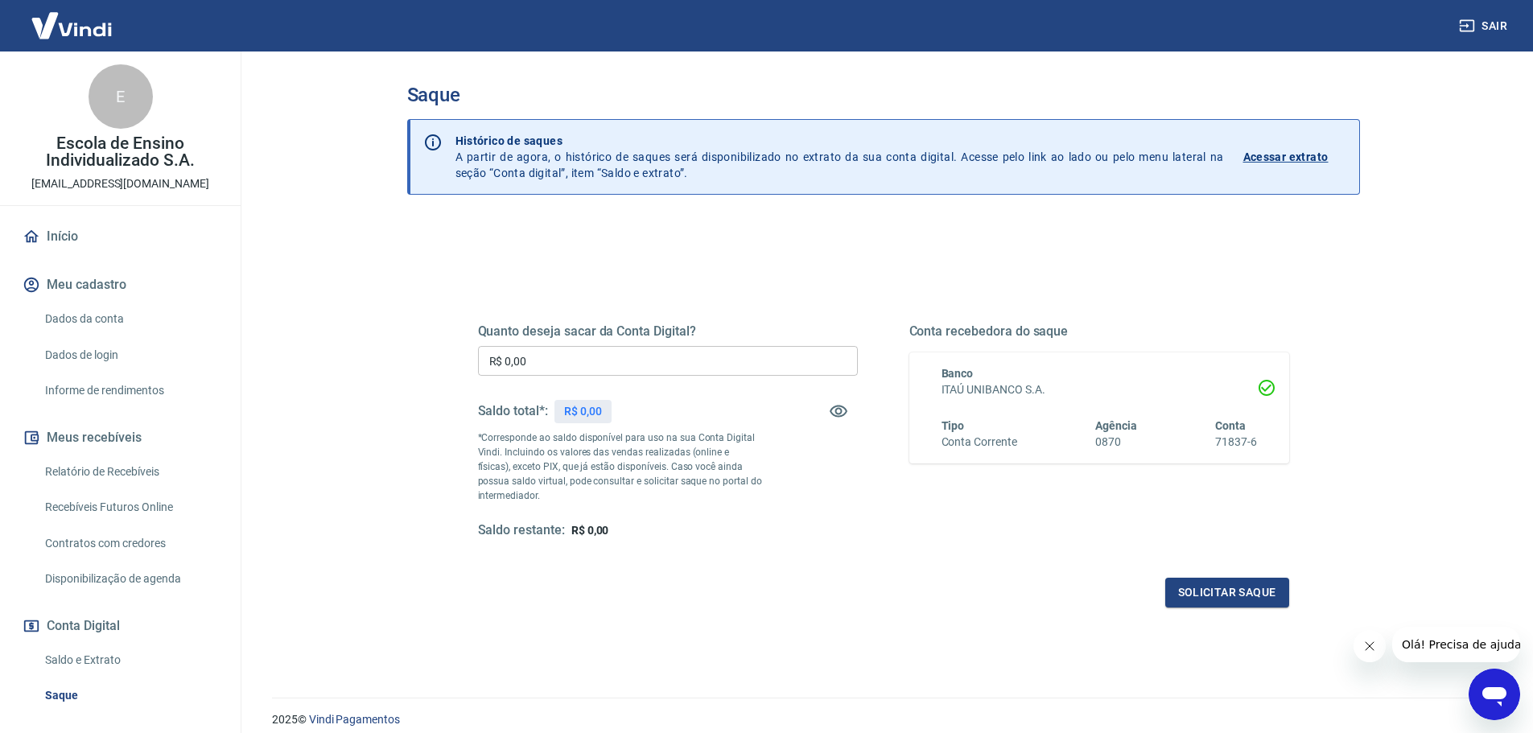
click at [707, 365] on input "R$ 0,00" at bounding box center [668, 361] width 380 height 30
type input "R$ 745,79"
click at [961, 559] on div "Quanto deseja sacar da Conta Digital? R$ 745,79 ​ Saldo total*: R$ 745,79 *Corr…" at bounding box center [883, 446] width 811 height 323
click at [1202, 591] on button "Solicitar saque" at bounding box center [1227, 593] width 124 height 30
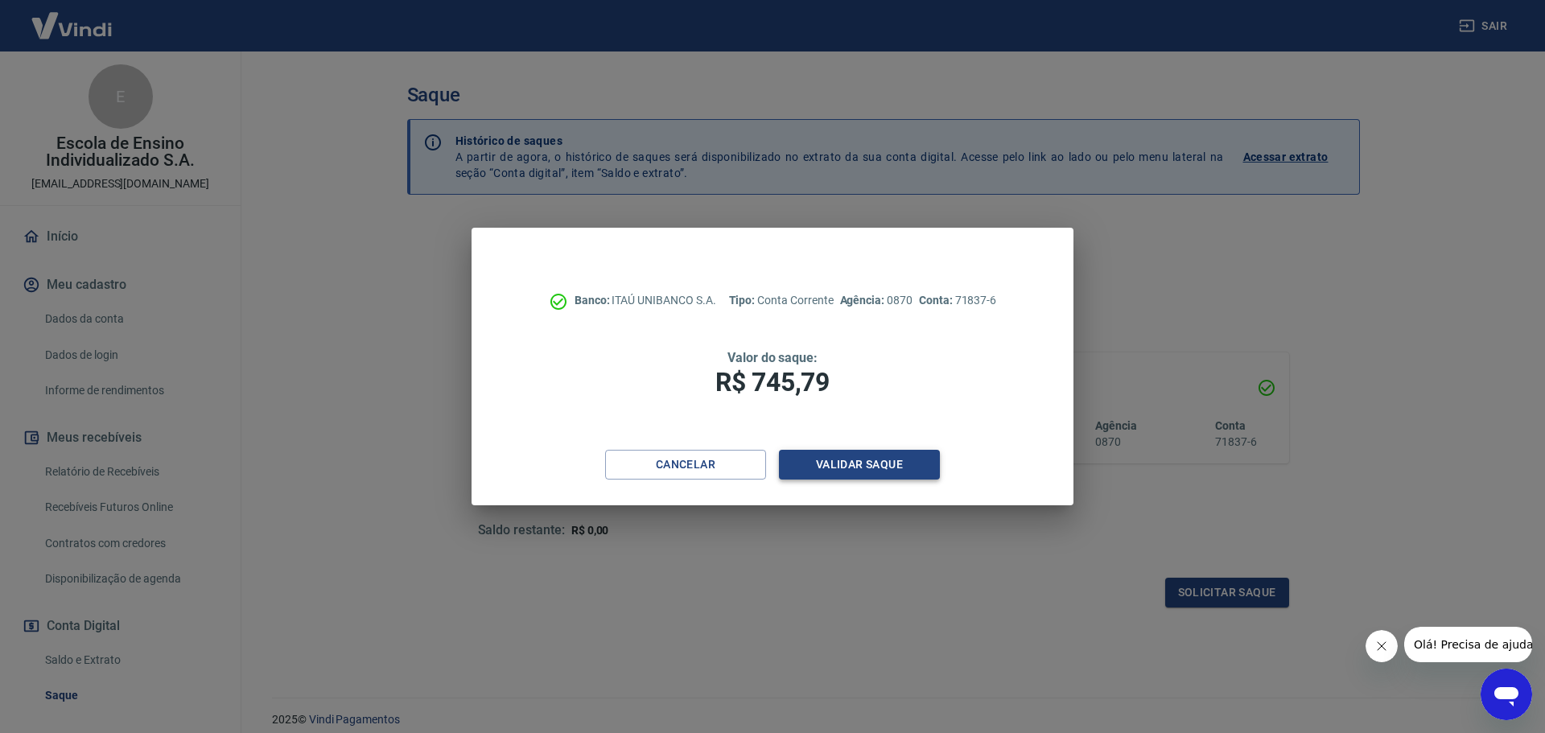
click at [880, 476] on button "Validar saque" at bounding box center [859, 465] width 161 height 30
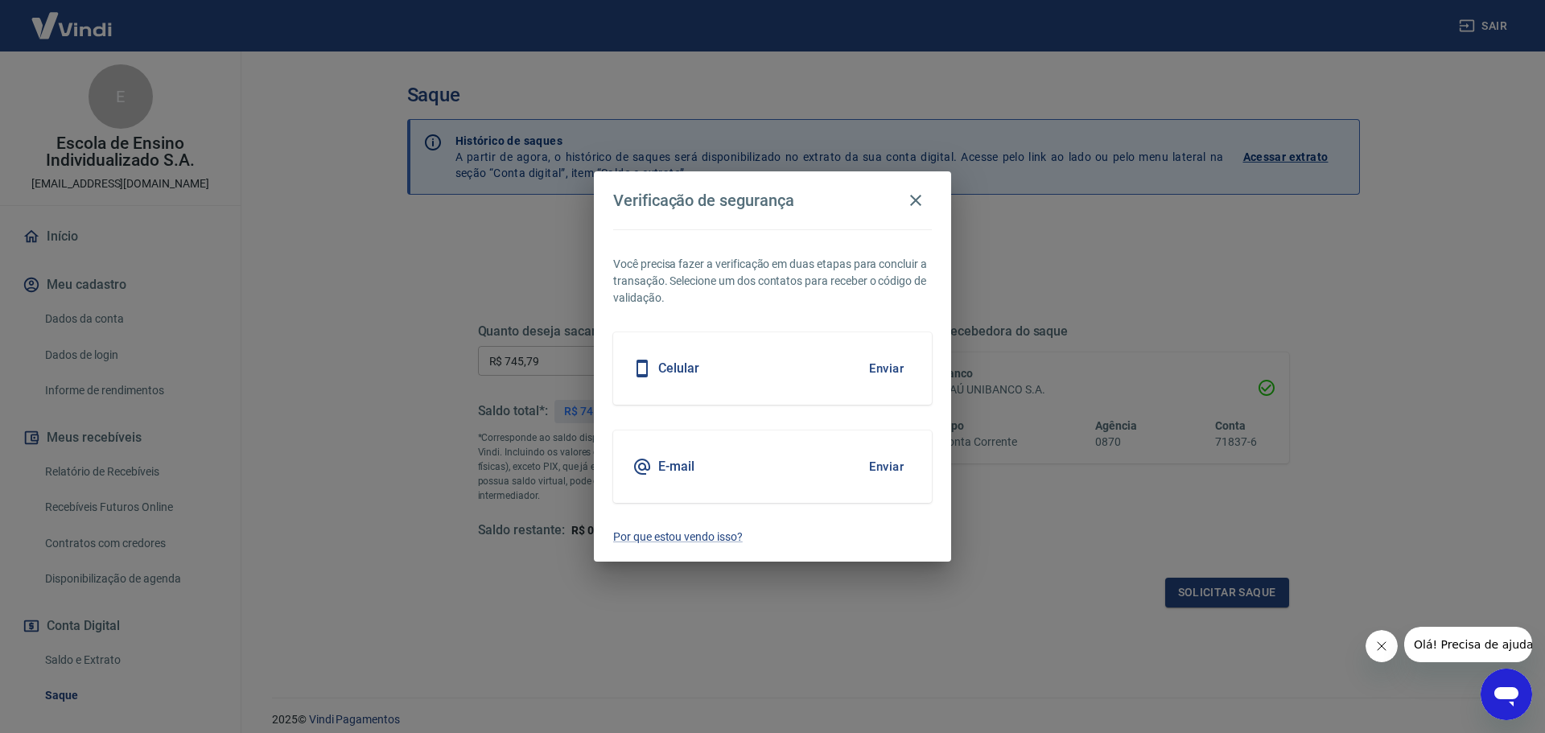
click at [884, 376] on button "Enviar" at bounding box center [886, 369] width 52 height 34
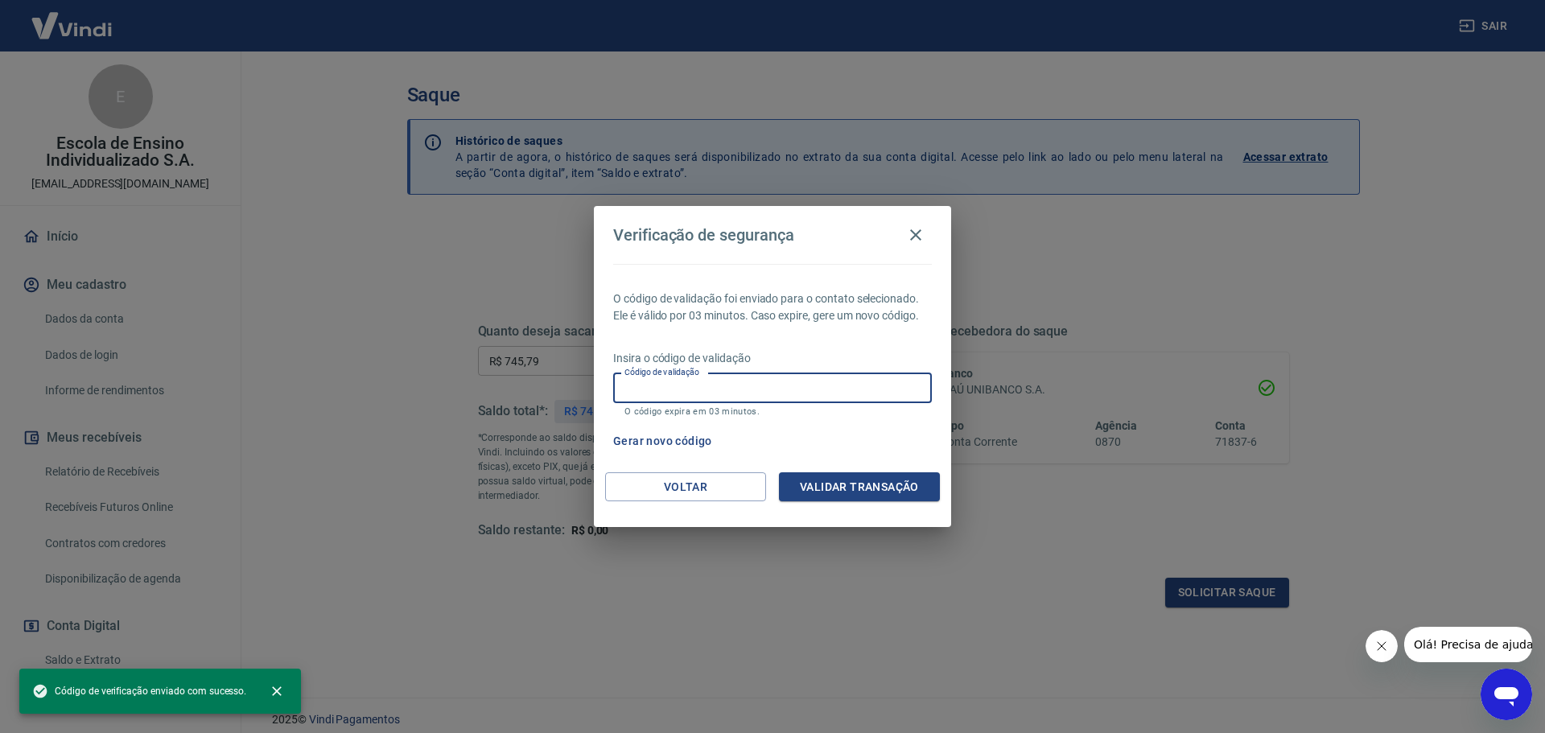
click at [737, 381] on input "Código de validação" at bounding box center [772, 388] width 319 height 30
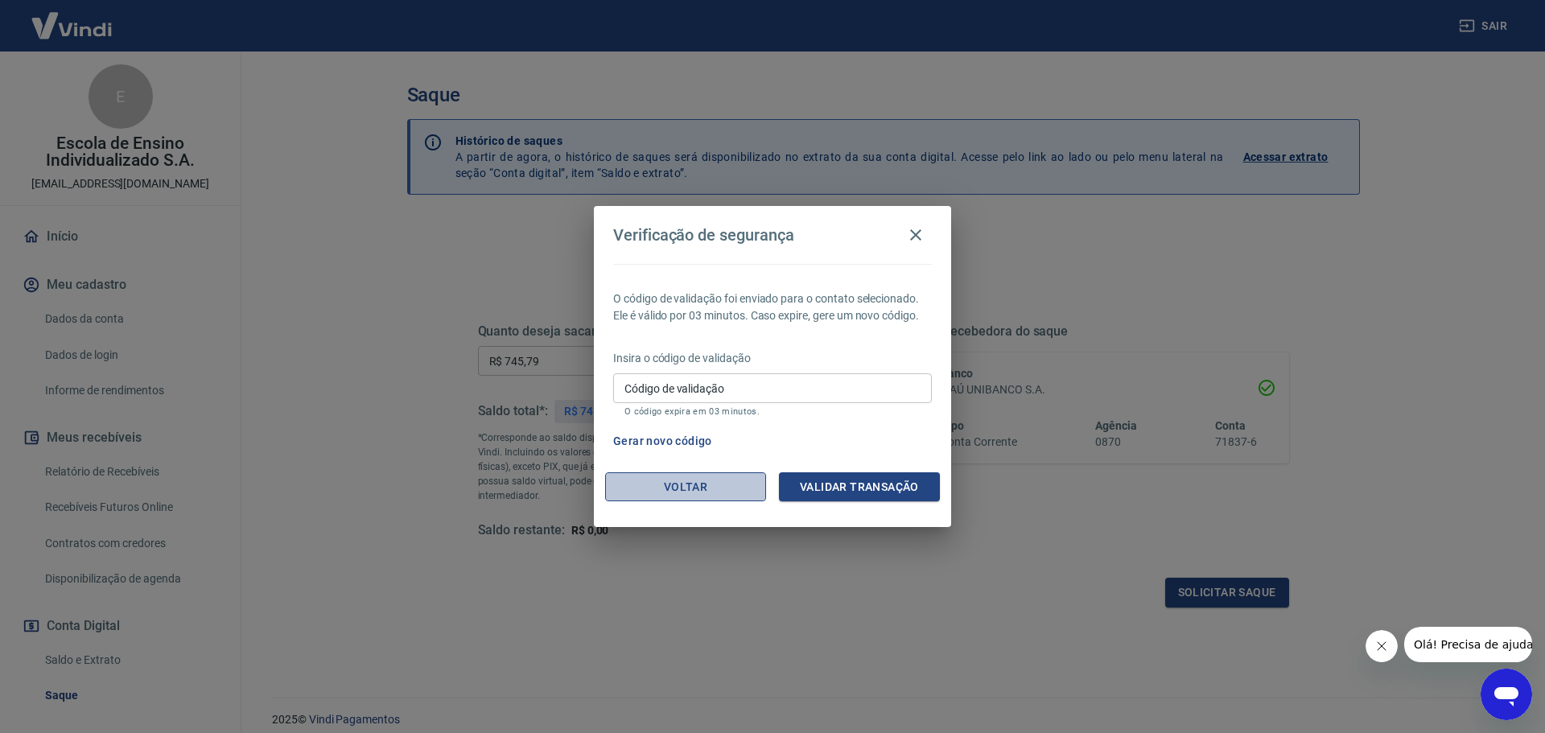
click at [734, 484] on button "Voltar" at bounding box center [685, 487] width 161 height 30
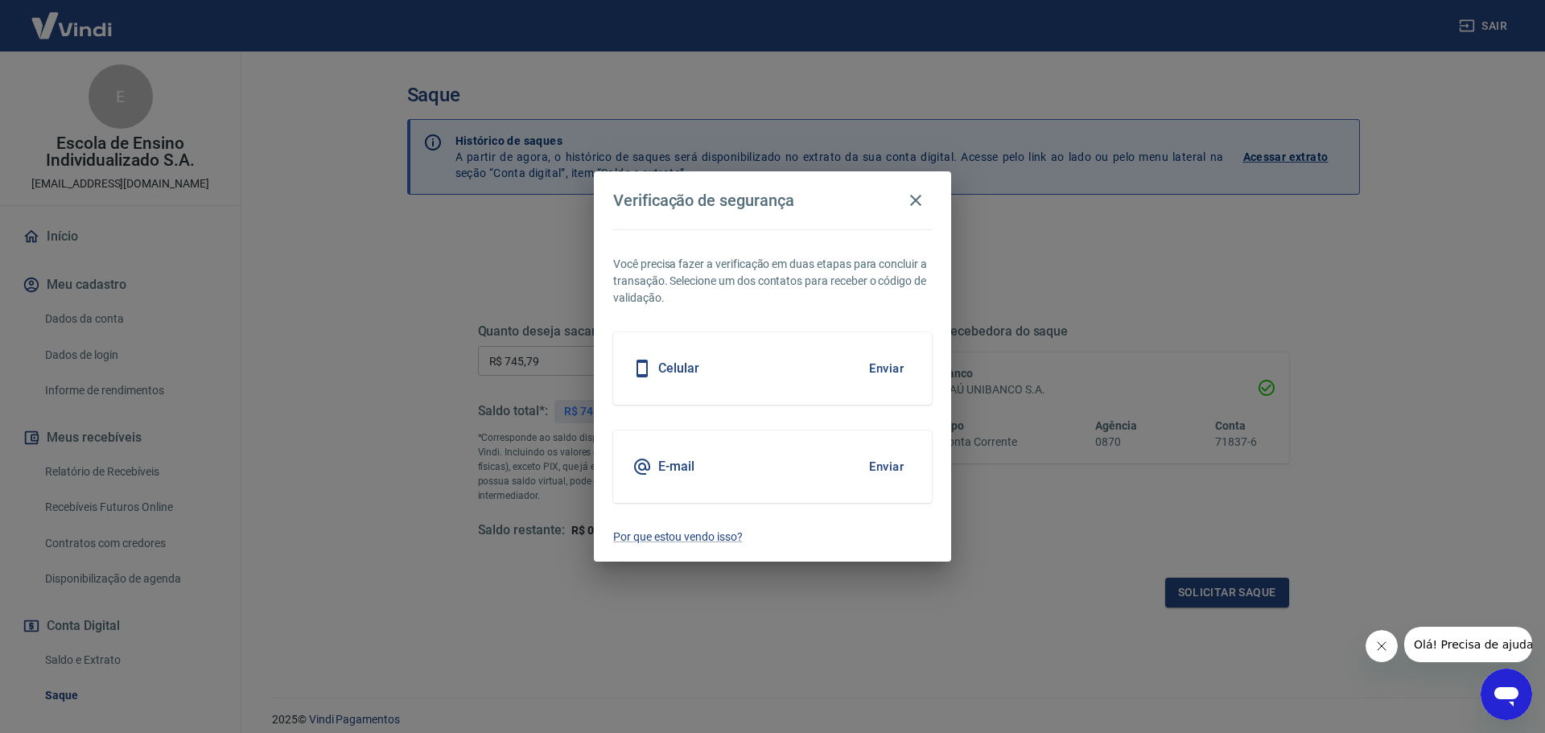
click at [894, 467] on button "Enviar" at bounding box center [886, 467] width 52 height 34
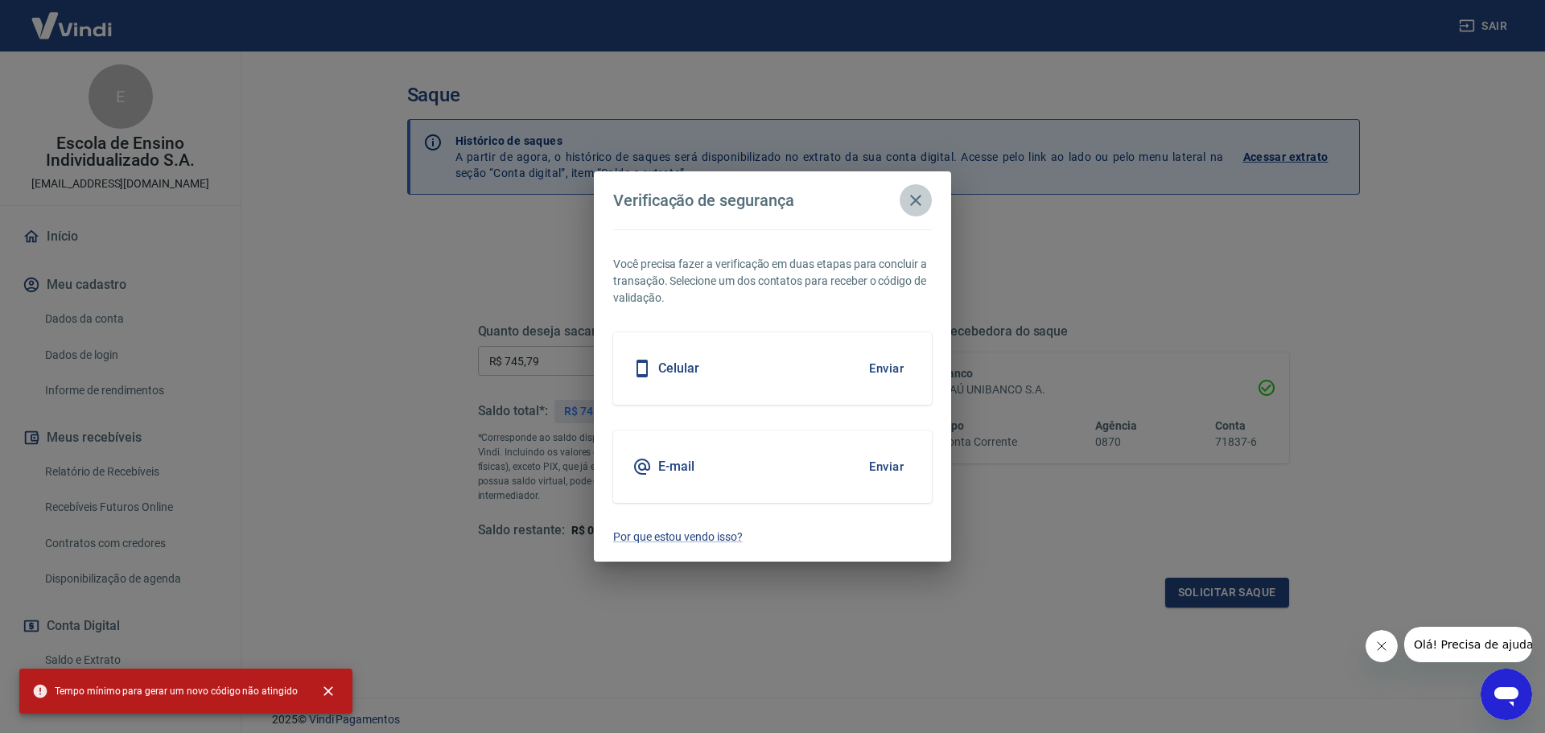
click at [920, 208] on icon "button" at bounding box center [915, 200] width 19 height 19
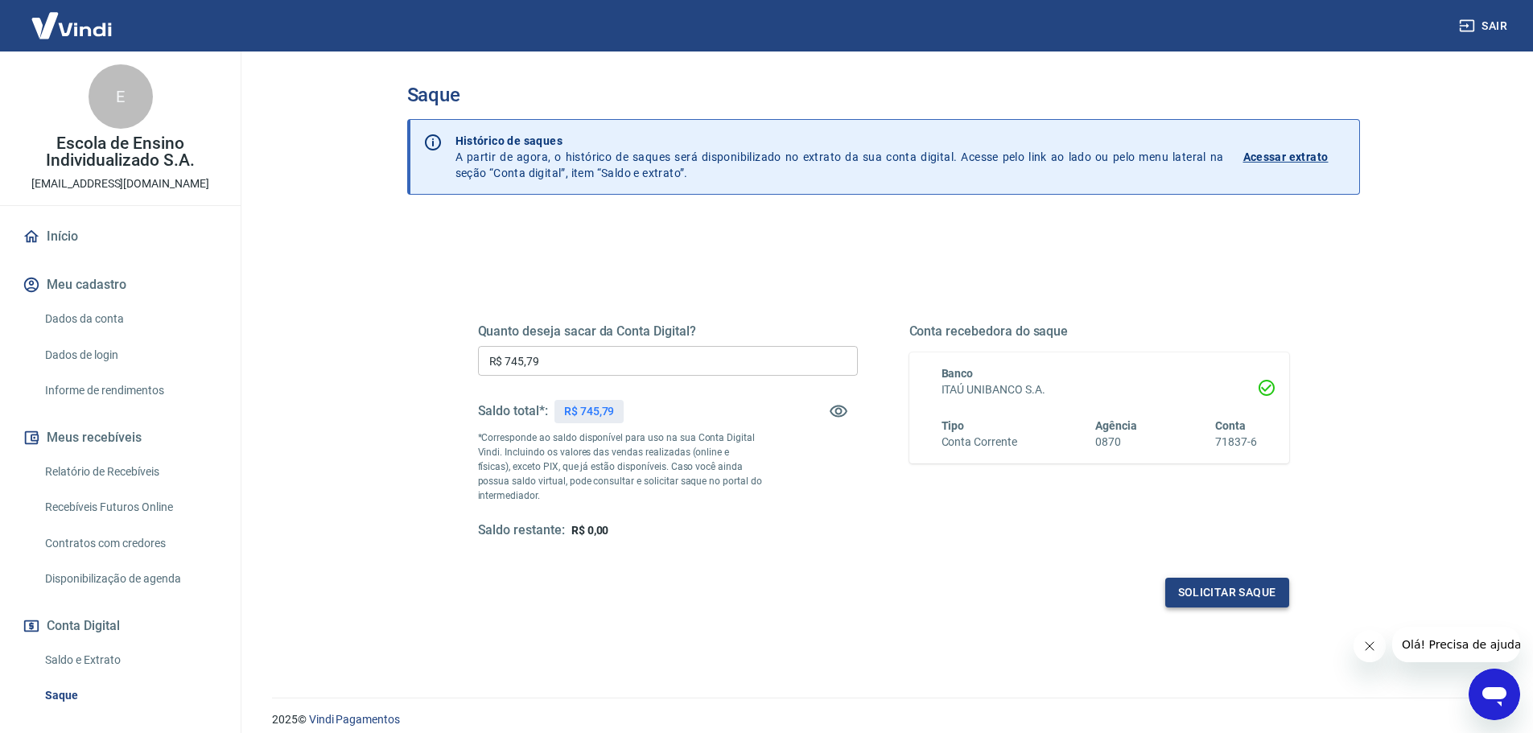
click at [1265, 596] on button "Solicitar saque" at bounding box center [1227, 593] width 124 height 30
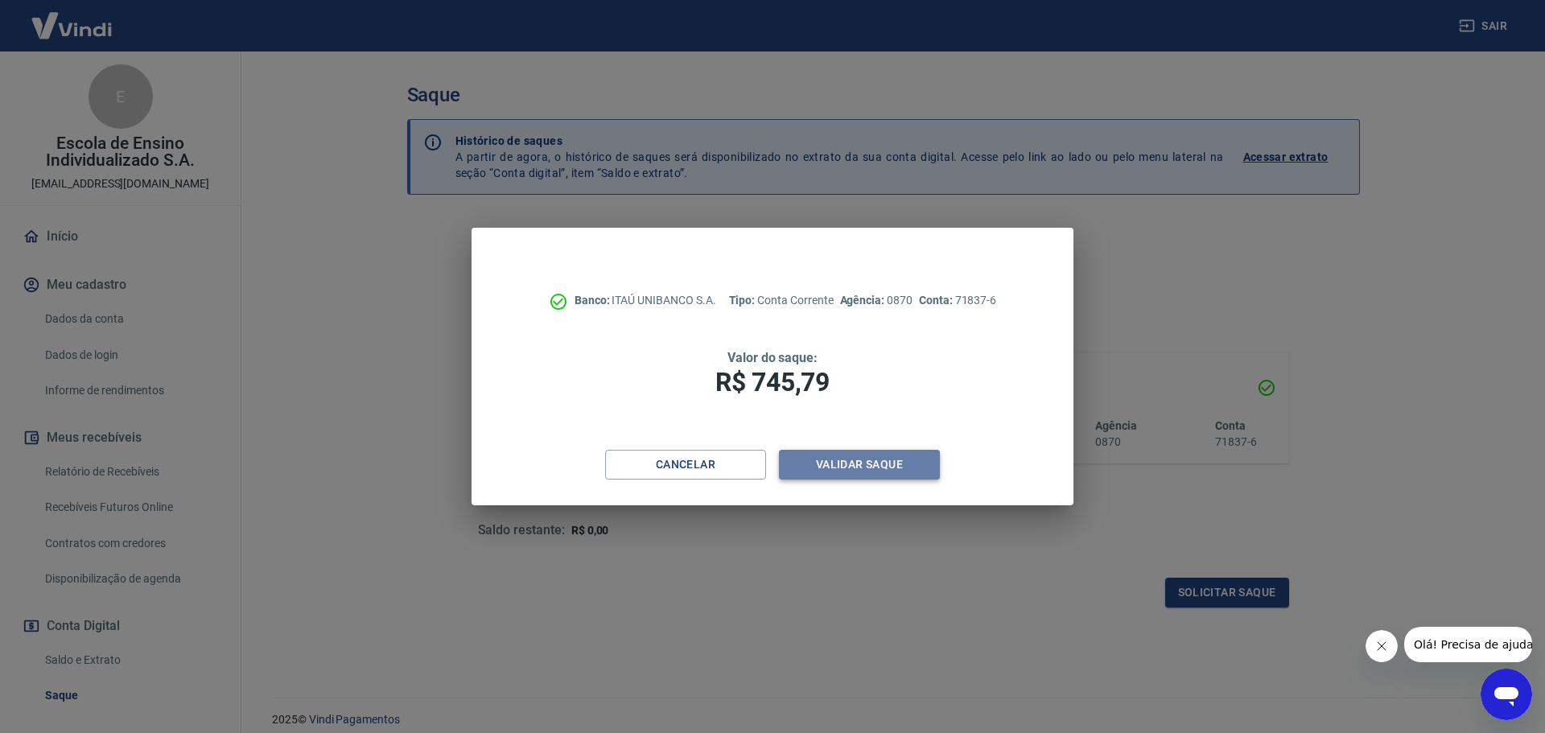
click at [857, 462] on button "Validar saque" at bounding box center [859, 465] width 161 height 30
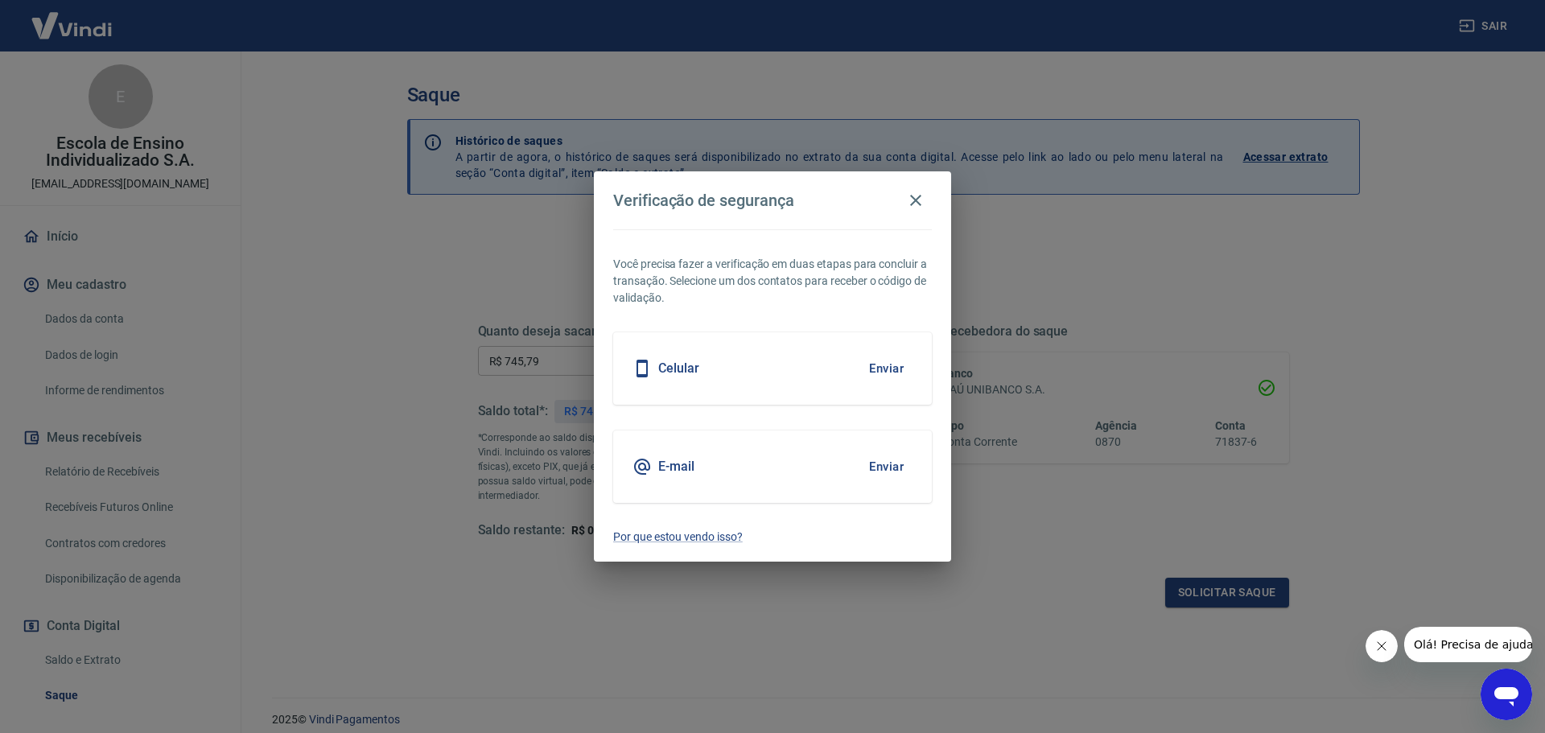
click at [876, 372] on button "Enviar" at bounding box center [886, 369] width 52 height 34
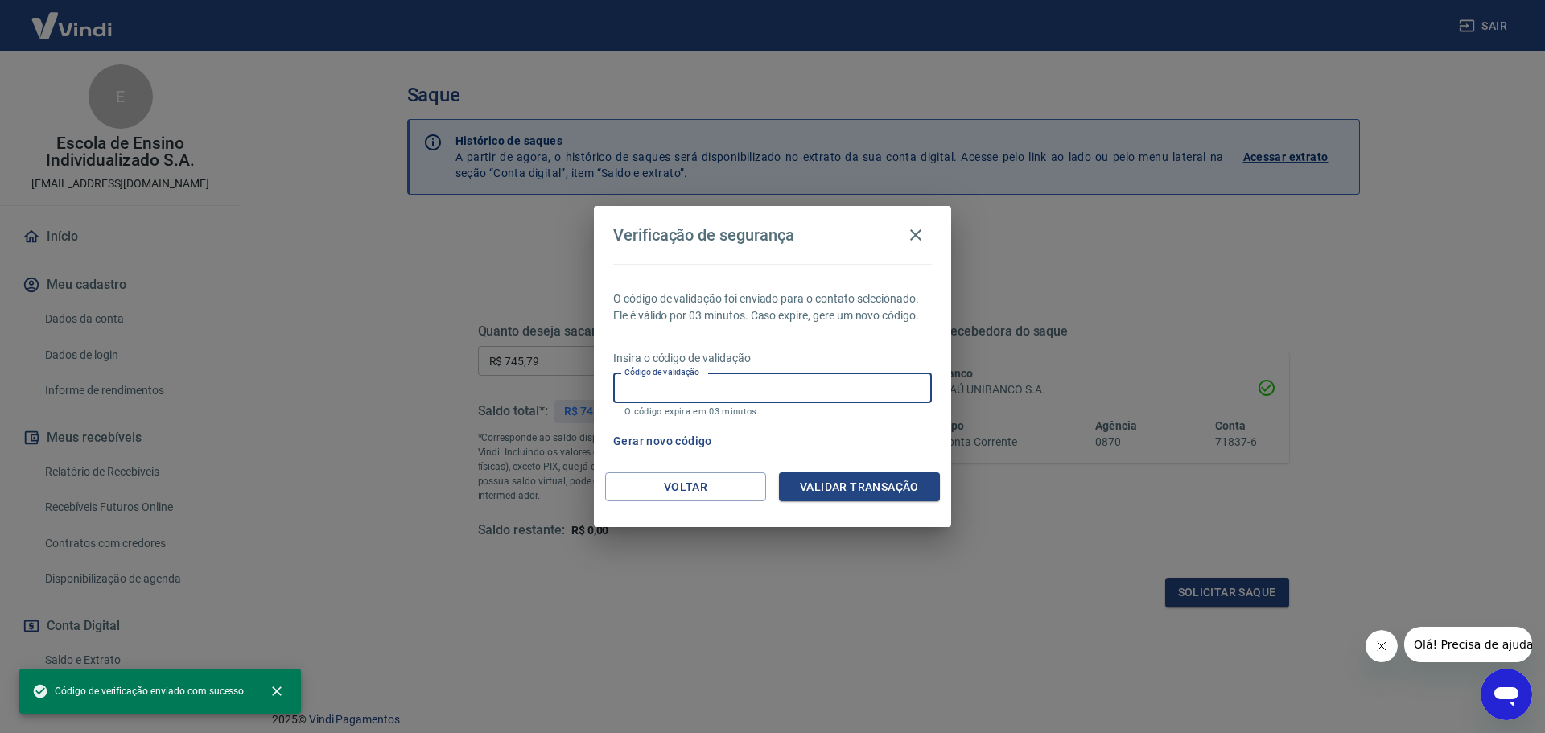
click at [766, 377] on input "Código de validação" at bounding box center [772, 388] width 319 height 30
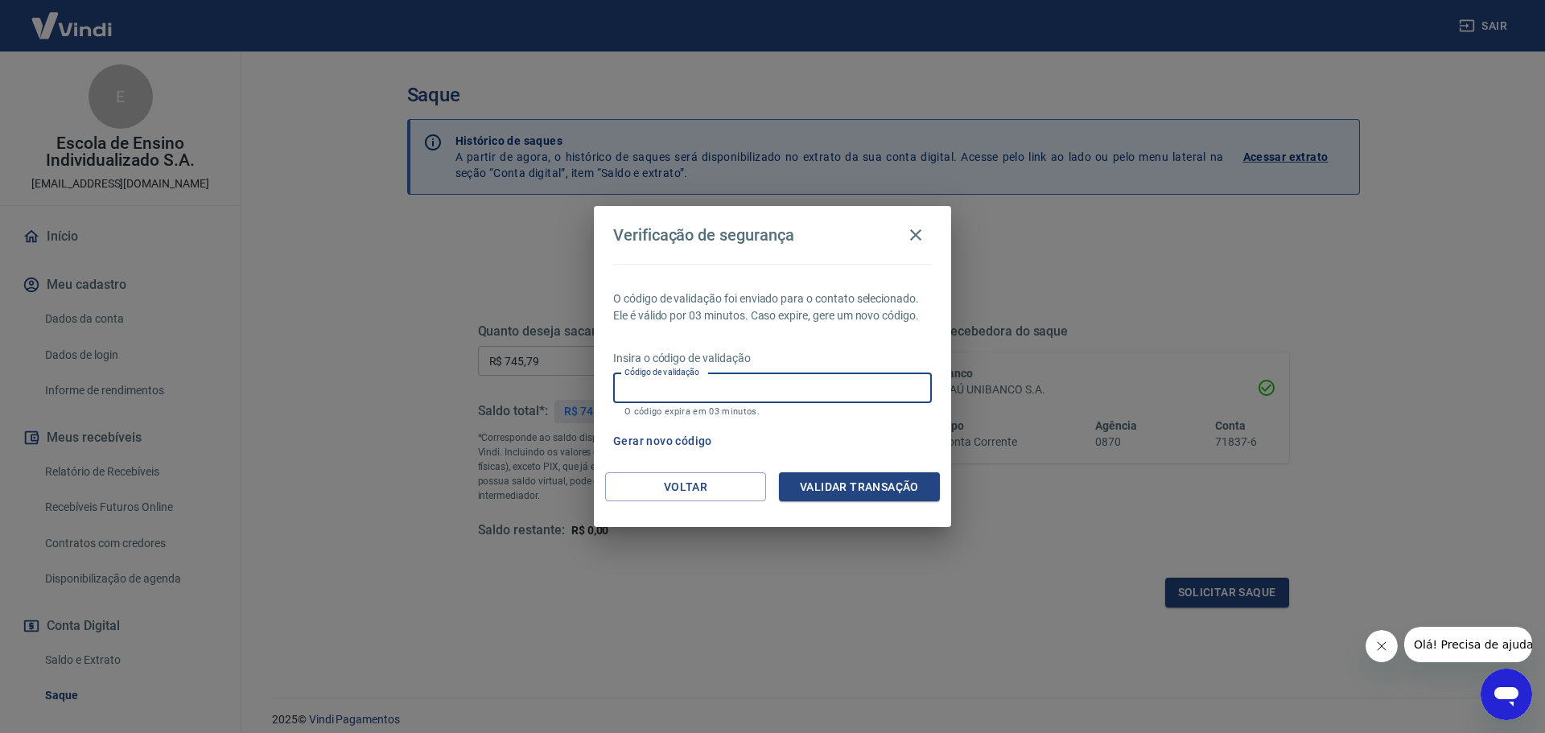
type input "0"
type input "163937"
click at [868, 489] on button "Validar transação" at bounding box center [859, 487] width 161 height 30
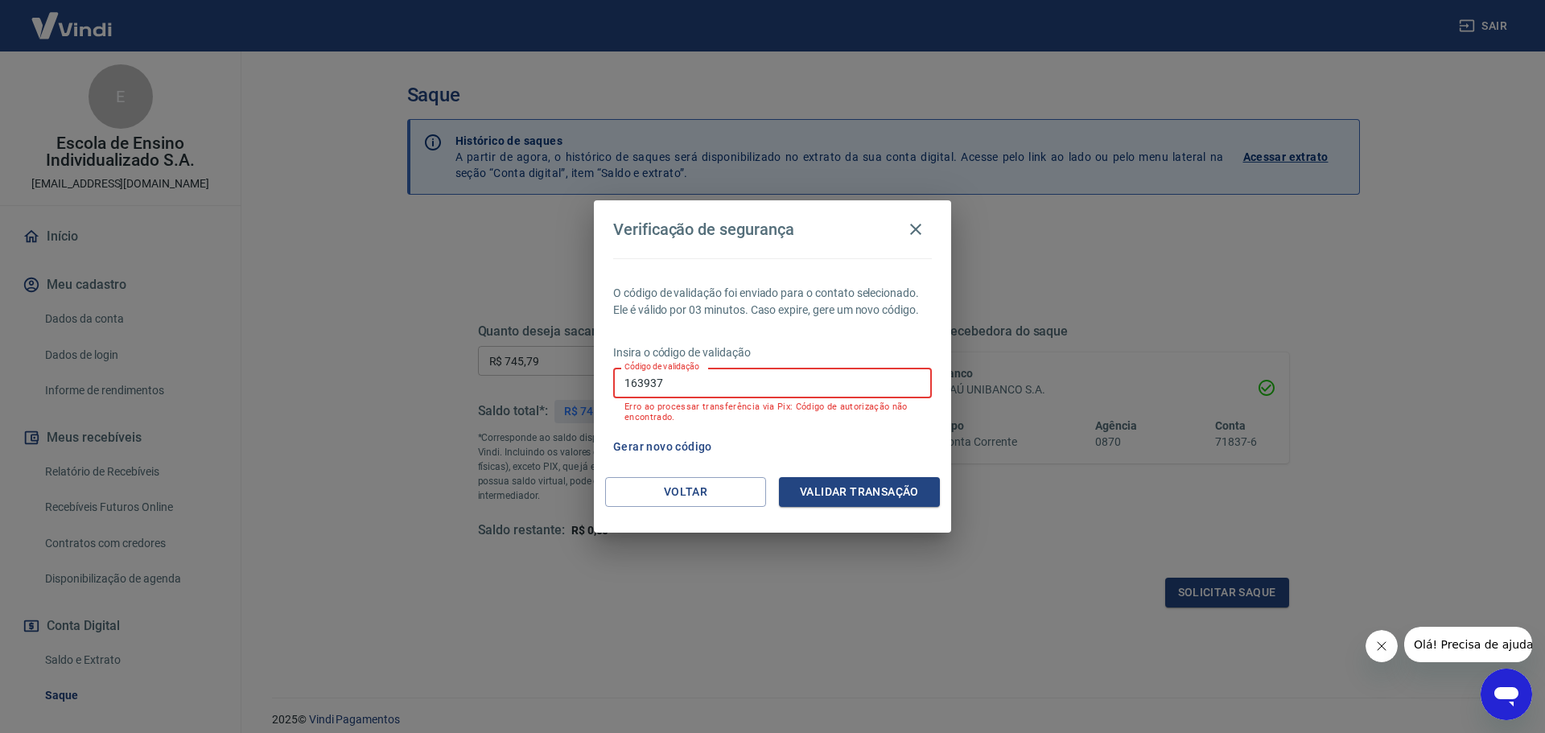
click at [726, 378] on input "163937" at bounding box center [772, 383] width 319 height 30
type input "993508"
click at [826, 499] on button "Validar transação" at bounding box center [859, 492] width 161 height 30
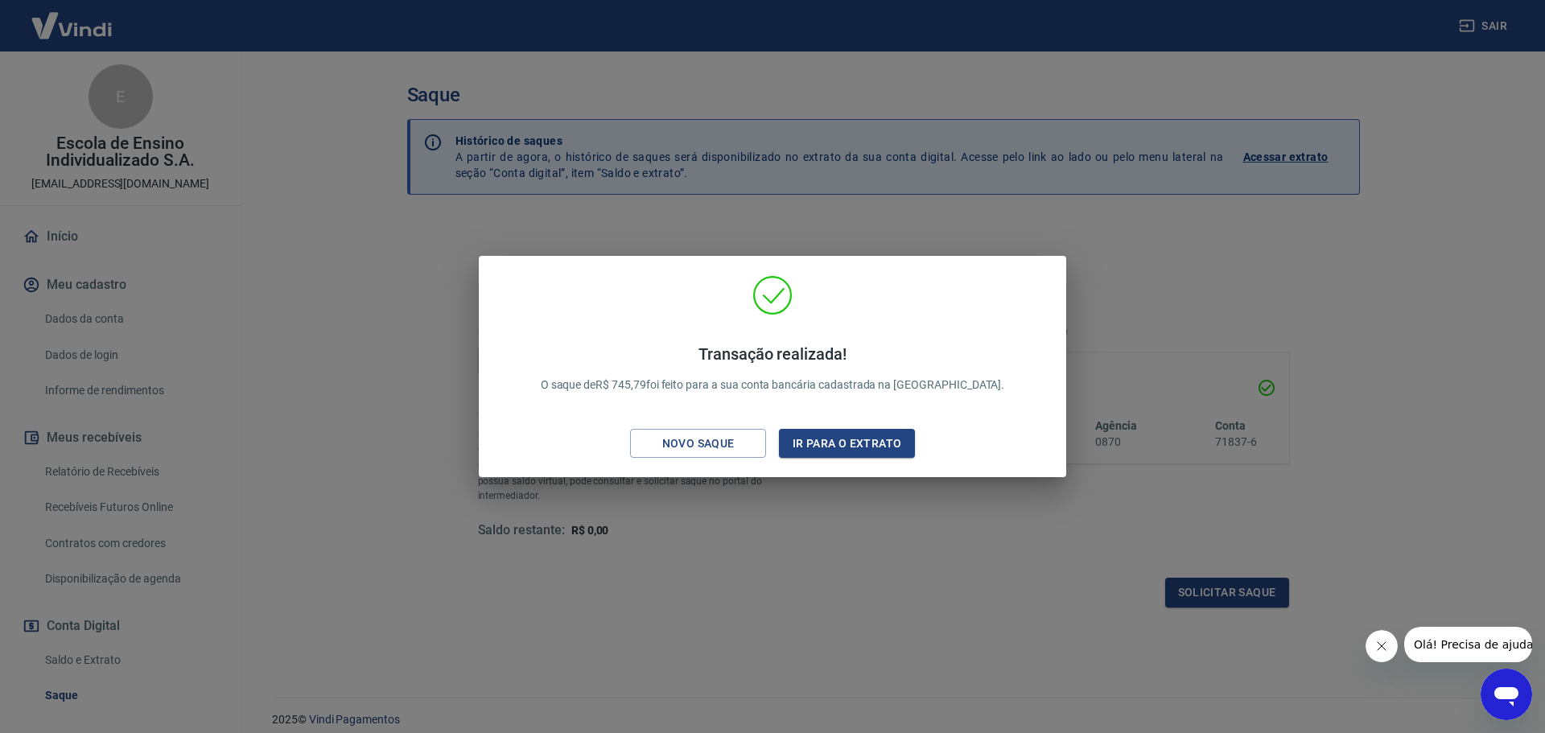
click at [833, 587] on div "Transação realizada! O saque de R$ 745,79 foi feito para a sua conta bancária c…" at bounding box center [772, 366] width 1545 height 733
